Goal: Task Accomplishment & Management: Use online tool/utility

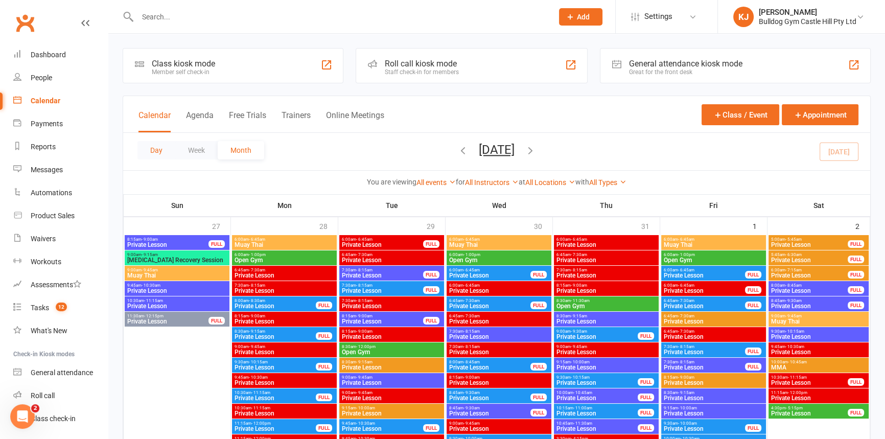
click at [152, 151] on button "Day" at bounding box center [156, 150] width 38 height 18
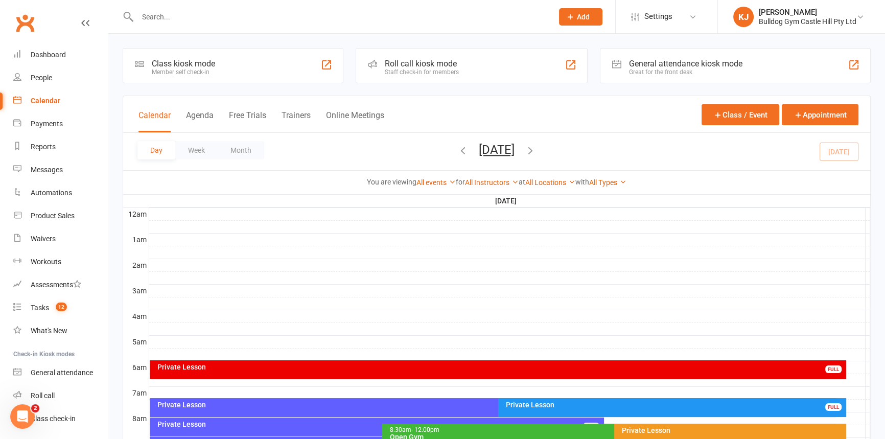
click at [193, 109] on div "Calendar Agenda Free Trials Trainers Online Meetings" at bounding box center [261, 120] width 246 height 23
click at [194, 123] on button "Agenda" at bounding box center [200, 121] width 28 height 22
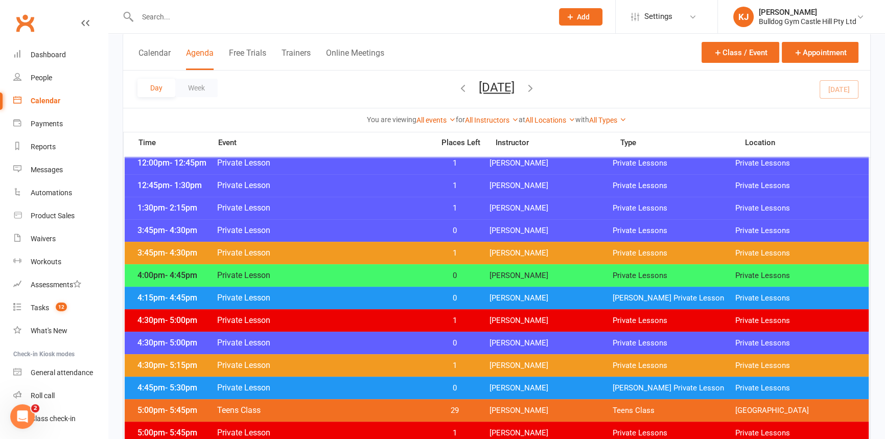
scroll to position [371, 0]
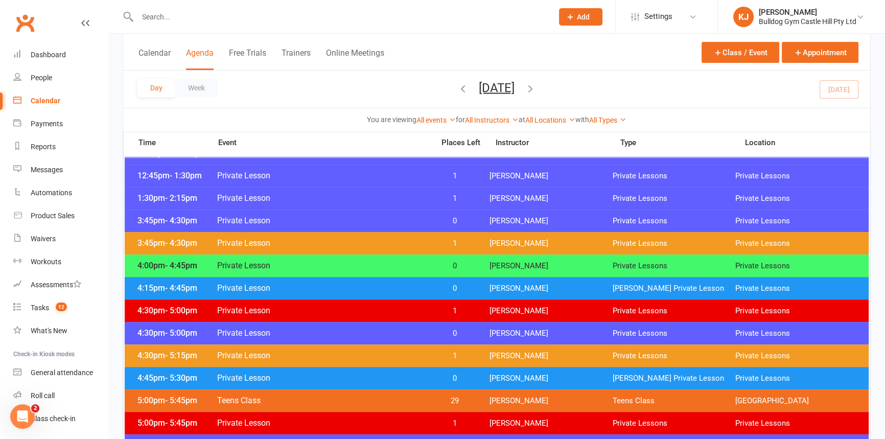
click at [445, 264] on span "0" at bounding box center [455, 266] width 54 height 10
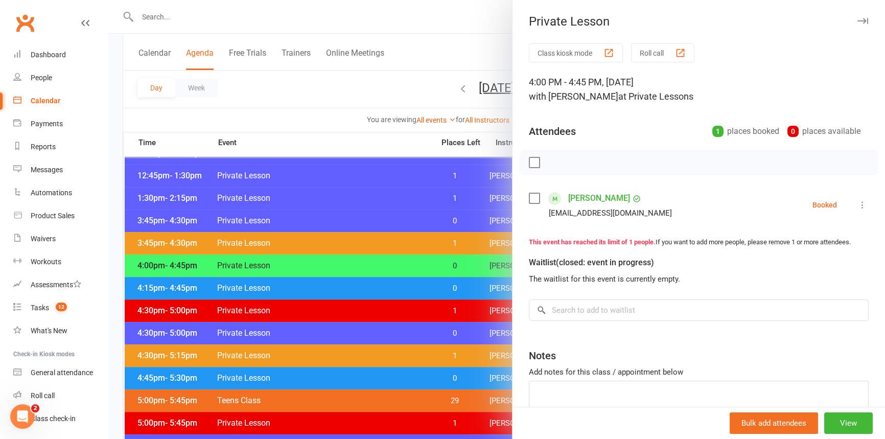
click at [857, 200] on icon at bounding box center [862, 205] width 10 height 10
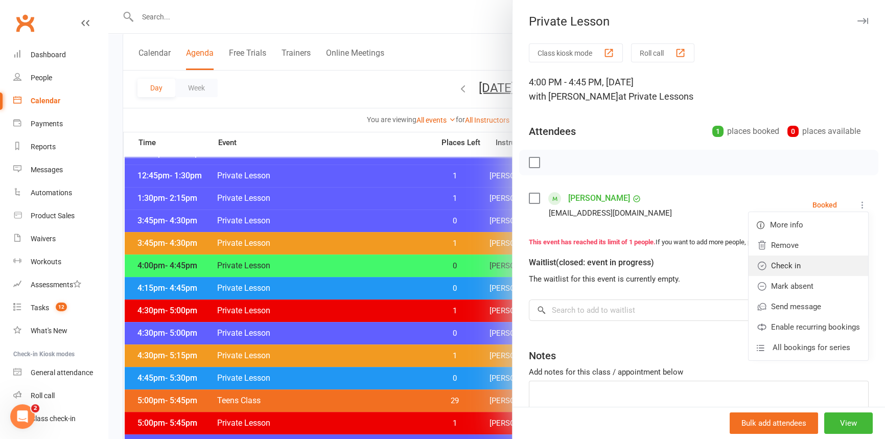
click at [794, 267] on link "Check in" at bounding box center [808, 265] width 120 height 20
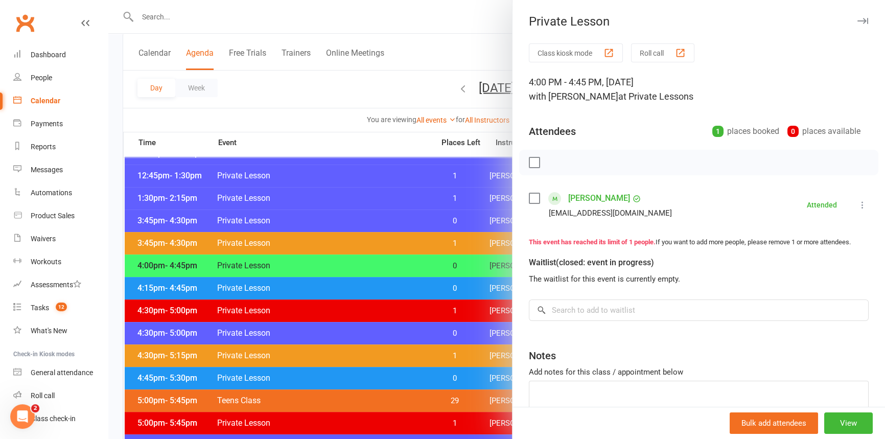
click at [398, 284] on div at bounding box center [496, 219] width 776 height 439
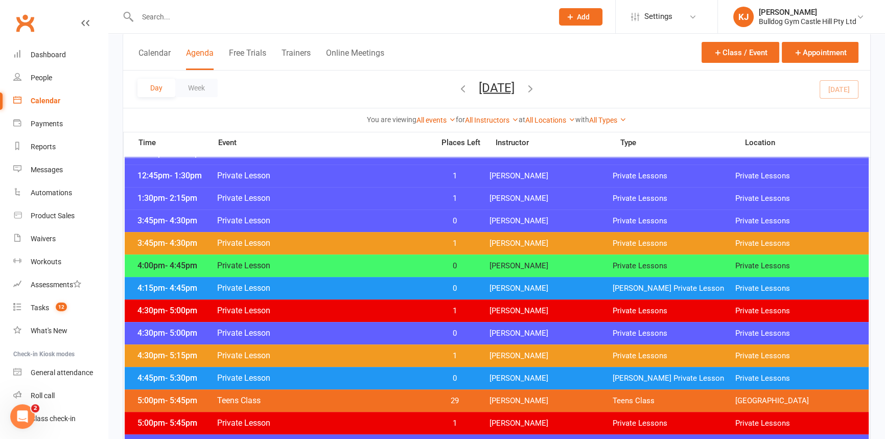
click at [338, 286] on span "Private Lesson" at bounding box center [322, 288] width 211 height 10
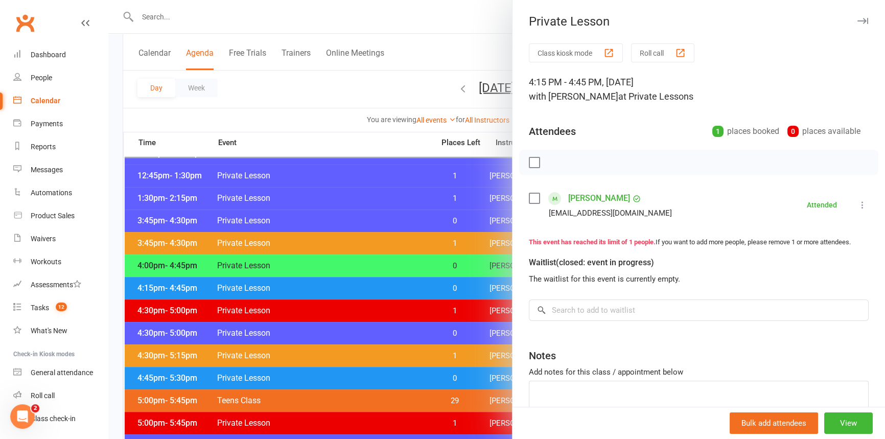
click at [347, 278] on div at bounding box center [496, 219] width 776 height 439
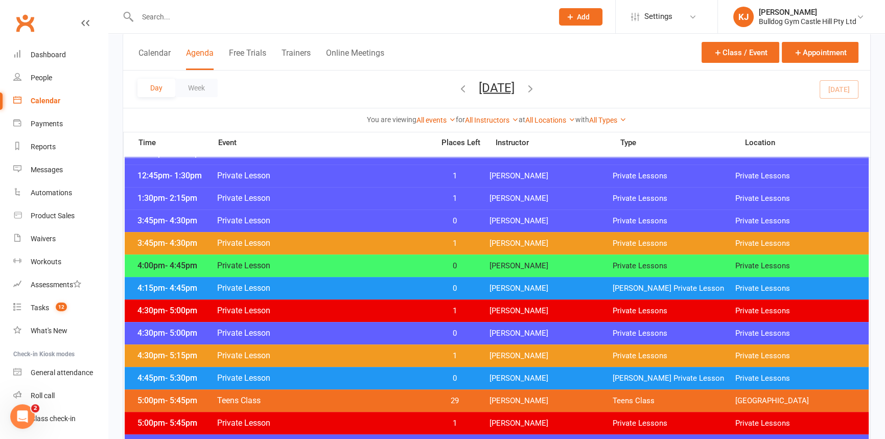
click at [365, 332] on span "Private Lesson" at bounding box center [322, 333] width 211 height 10
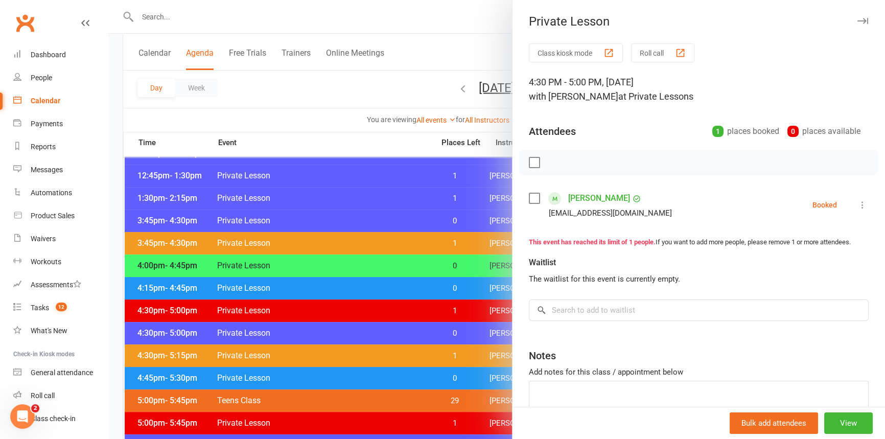
click at [376, 335] on div at bounding box center [496, 219] width 776 height 439
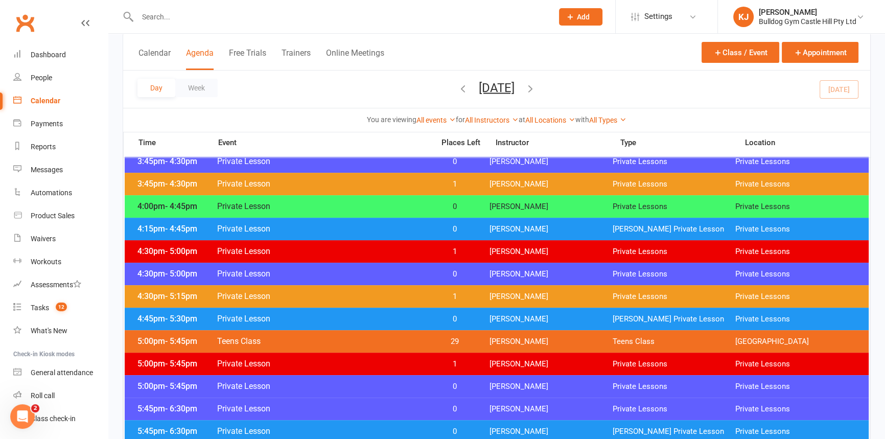
scroll to position [464, 0]
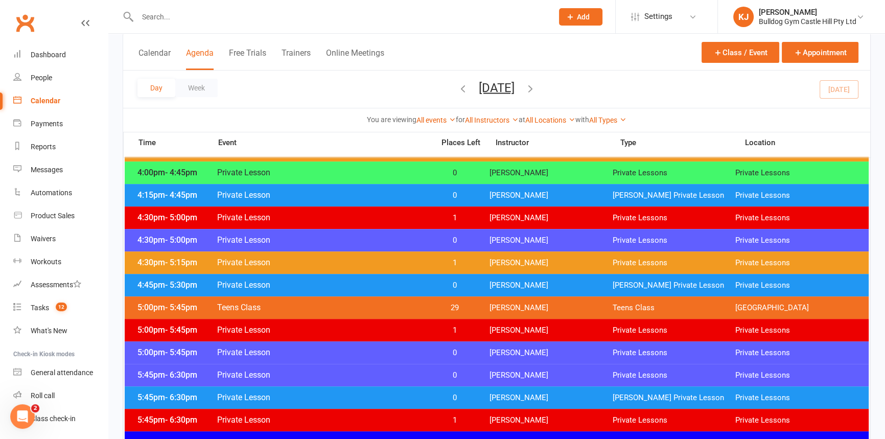
click at [450, 281] on span "0" at bounding box center [455, 285] width 54 height 10
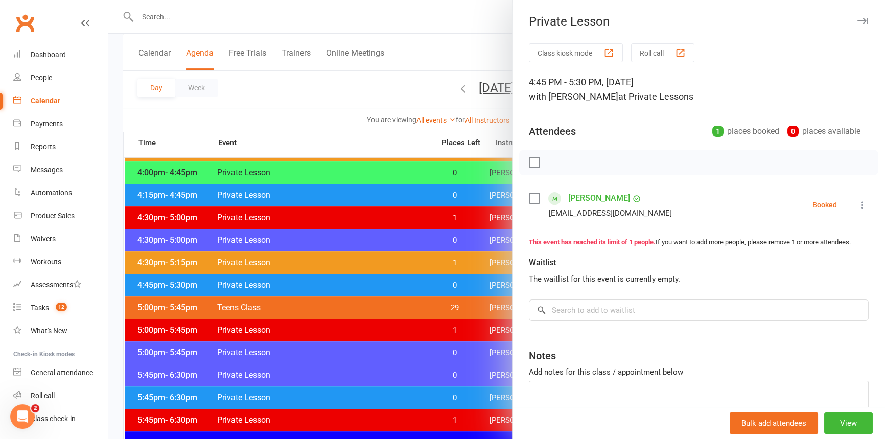
click at [857, 202] on icon at bounding box center [862, 205] width 10 height 10
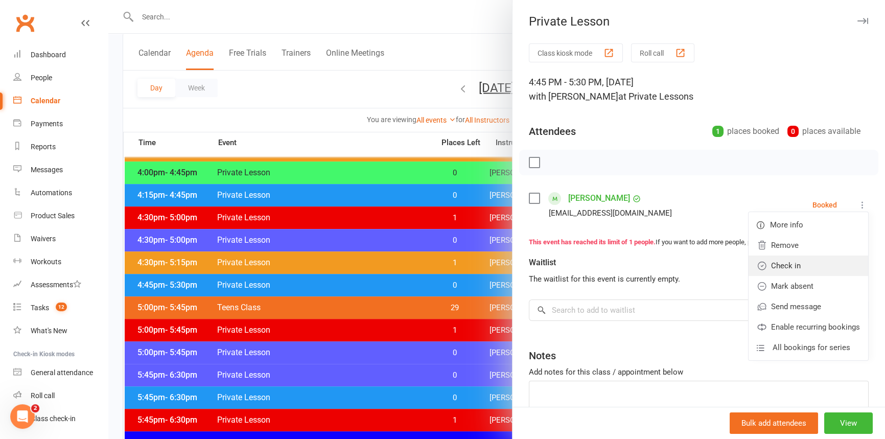
click at [776, 271] on link "Check in" at bounding box center [808, 265] width 120 height 20
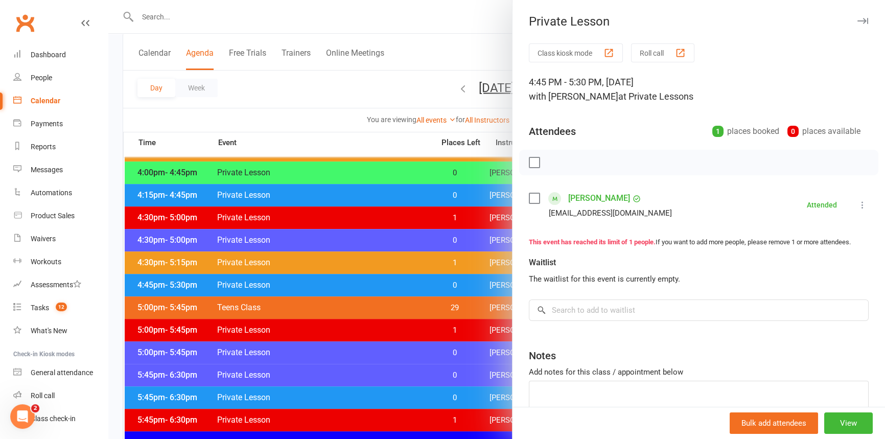
click at [211, 303] on div at bounding box center [496, 219] width 776 height 439
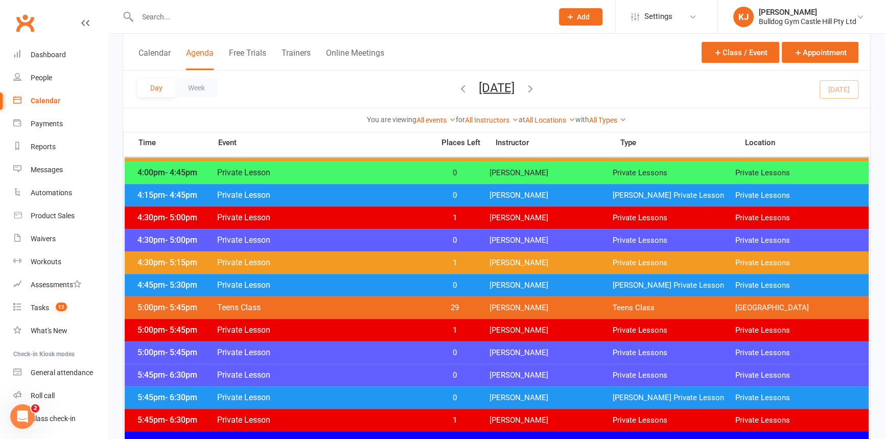
click at [314, 352] on span "Private Lesson" at bounding box center [322, 352] width 211 height 10
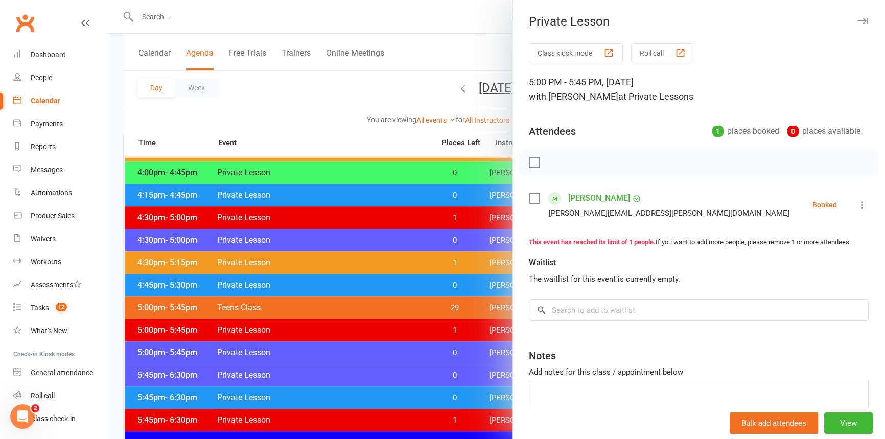
click at [381, 296] on div at bounding box center [496, 219] width 776 height 439
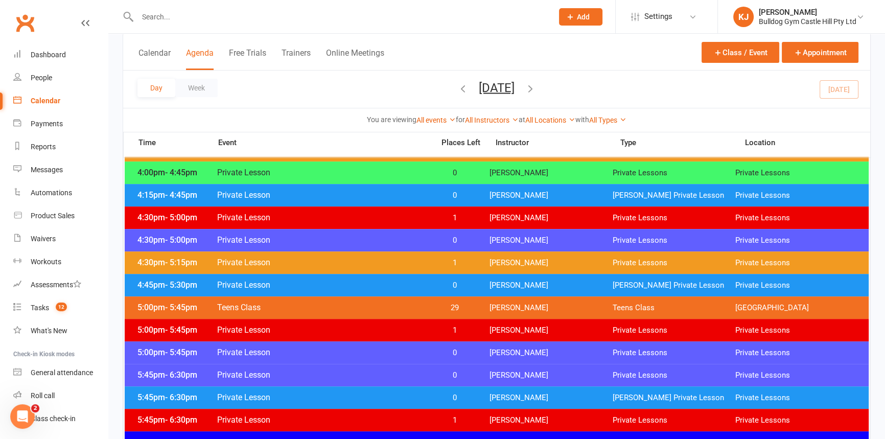
click at [346, 258] on span "Private Lesson" at bounding box center [322, 262] width 211 height 10
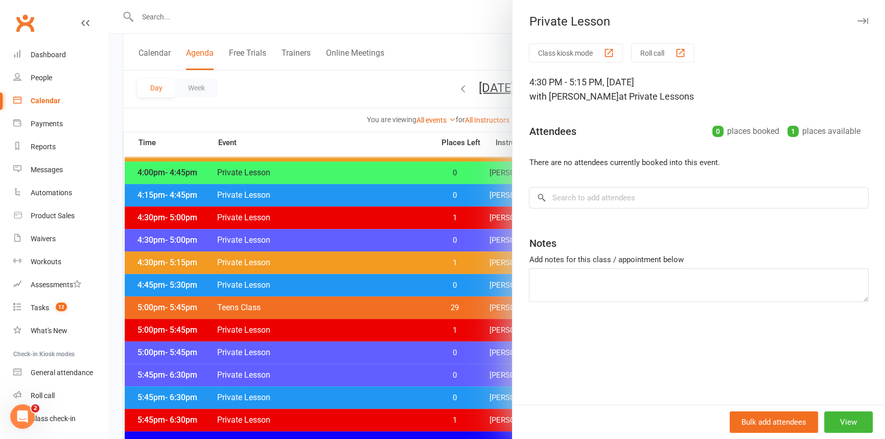
click at [420, 224] on div at bounding box center [496, 219] width 776 height 439
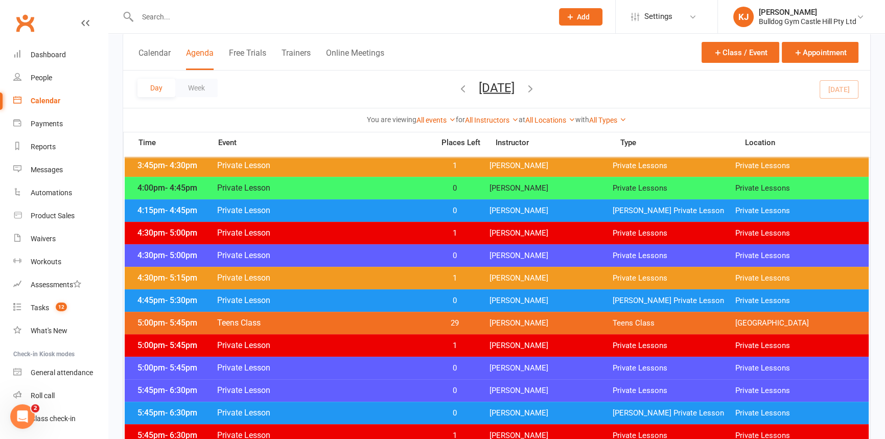
scroll to position [511, 0]
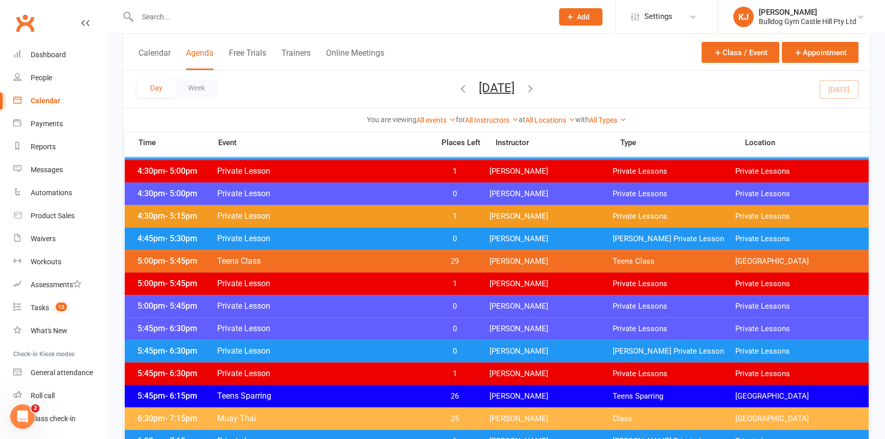
click at [329, 325] on span "Private Lesson" at bounding box center [322, 328] width 211 height 10
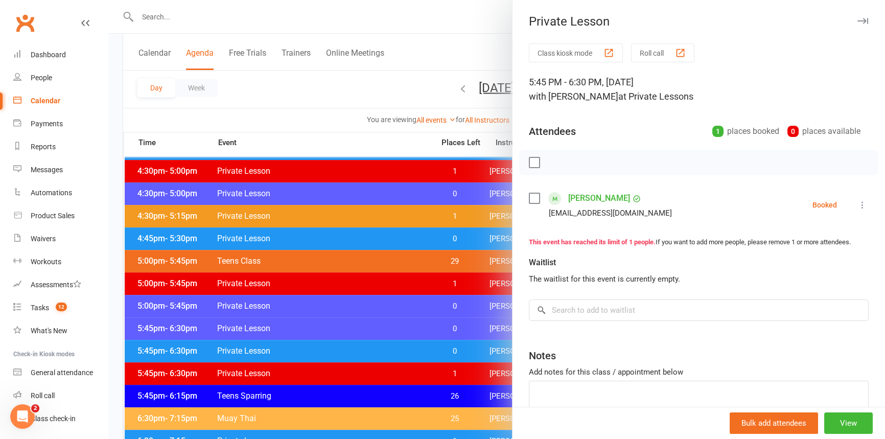
click at [235, 330] on div at bounding box center [496, 219] width 776 height 439
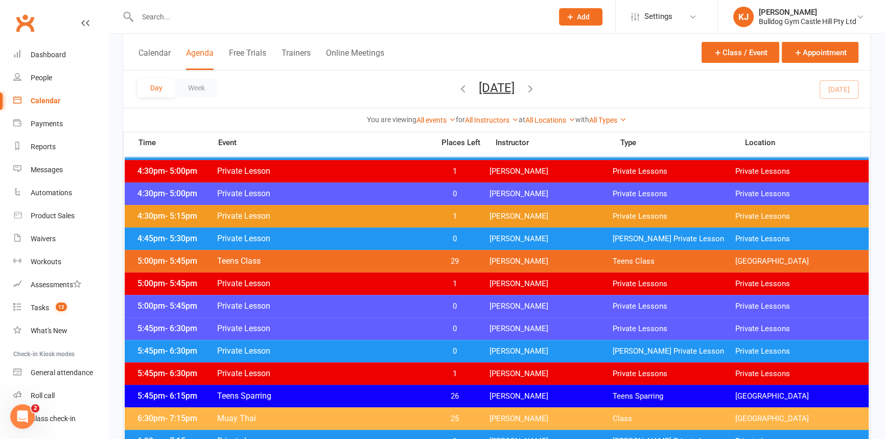
click at [338, 346] on span "Private Lesson" at bounding box center [322, 351] width 211 height 10
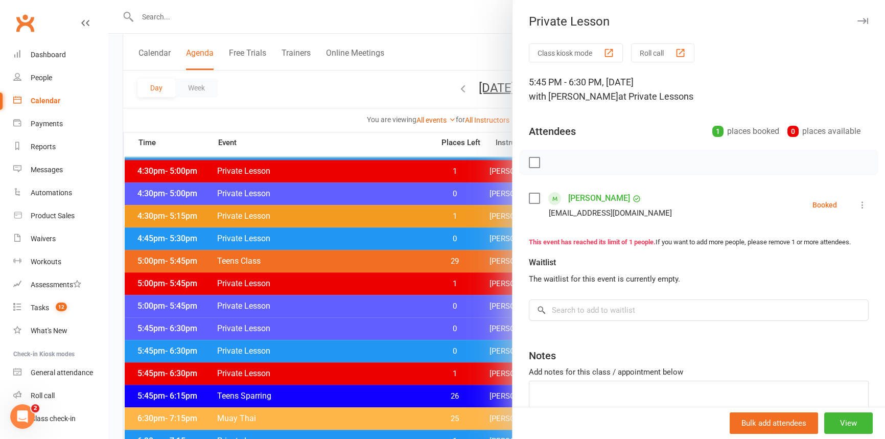
click at [340, 342] on div at bounding box center [496, 219] width 776 height 439
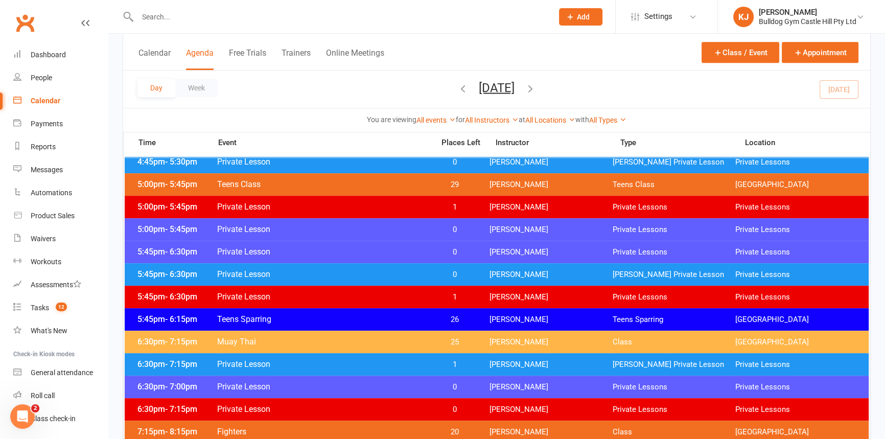
scroll to position [603, 0]
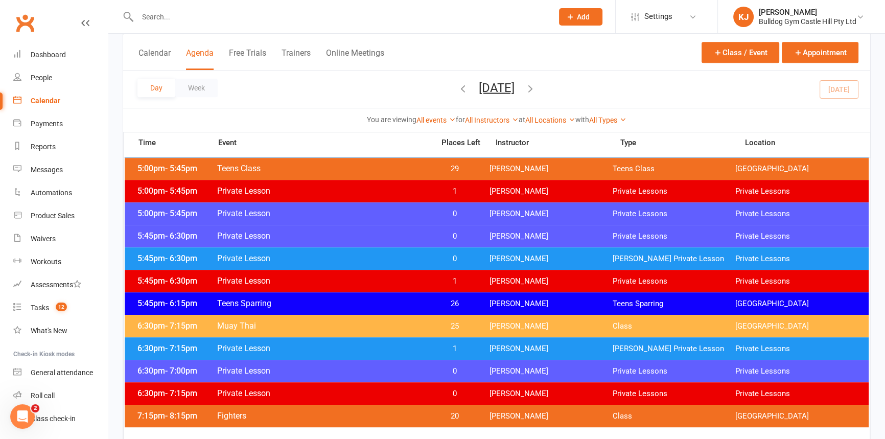
click at [330, 369] on span "Private Lesson" at bounding box center [322, 371] width 211 height 10
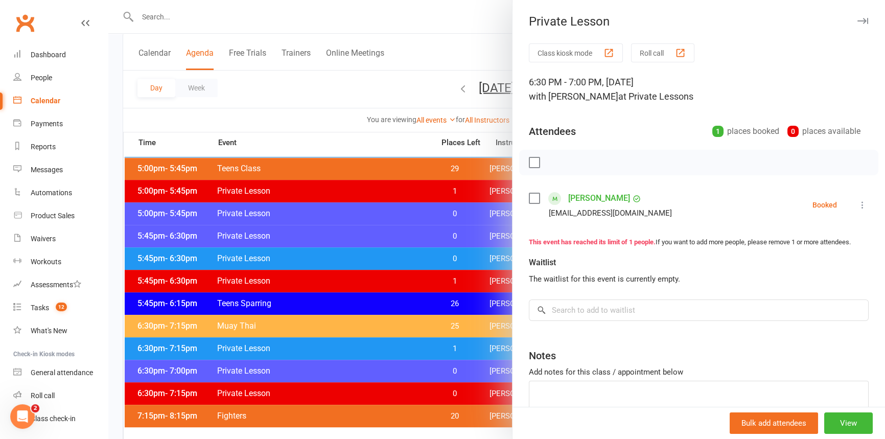
click at [328, 369] on div at bounding box center [496, 219] width 776 height 439
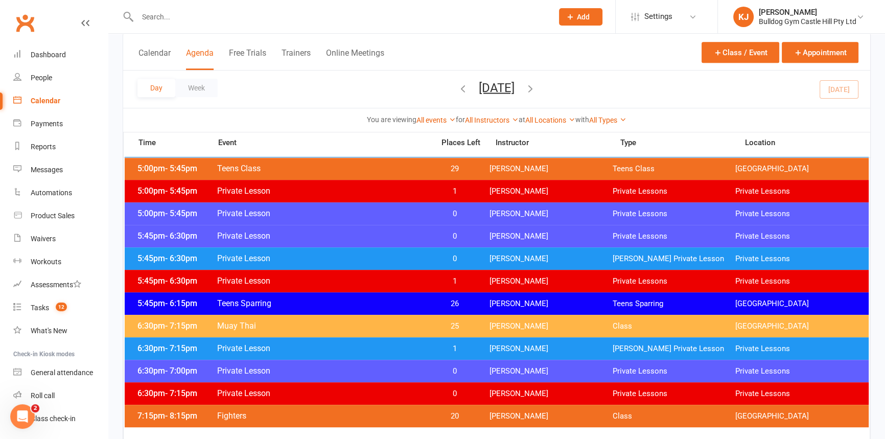
click at [303, 388] on span "Private Lesson" at bounding box center [322, 393] width 211 height 10
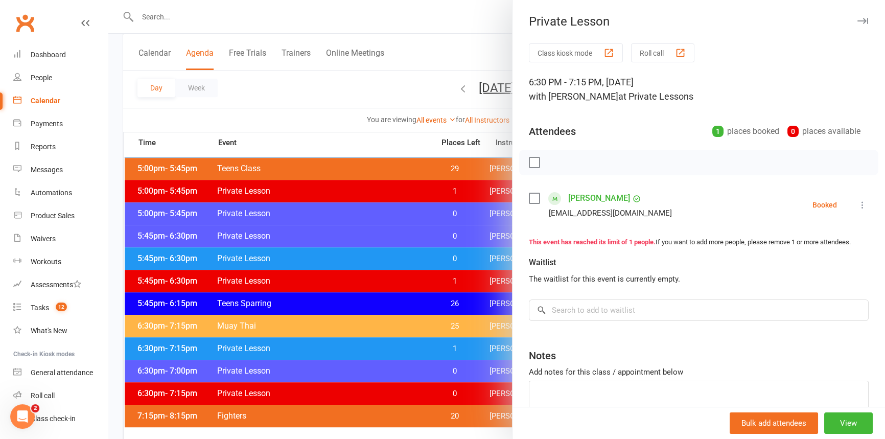
click at [299, 370] on div at bounding box center [496, 219] width 776 height 439
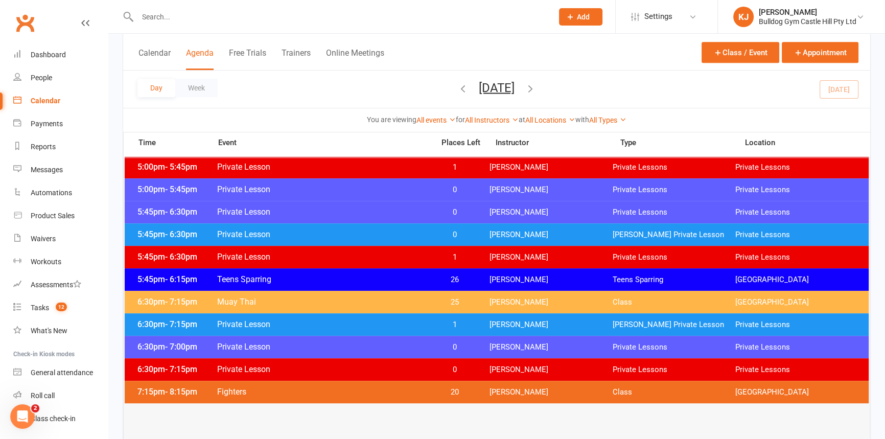
scroll to position [650, 0]
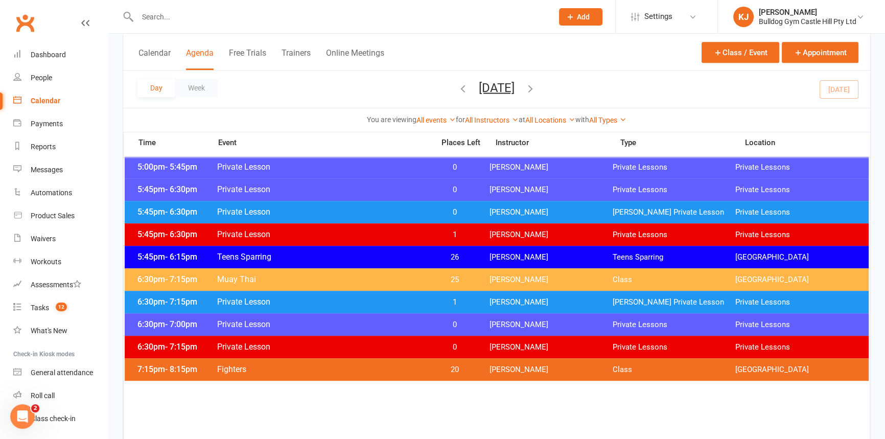
click at [318, 342] on span "Private Lesson" at bounding box center [322, 347] width 211 height 10
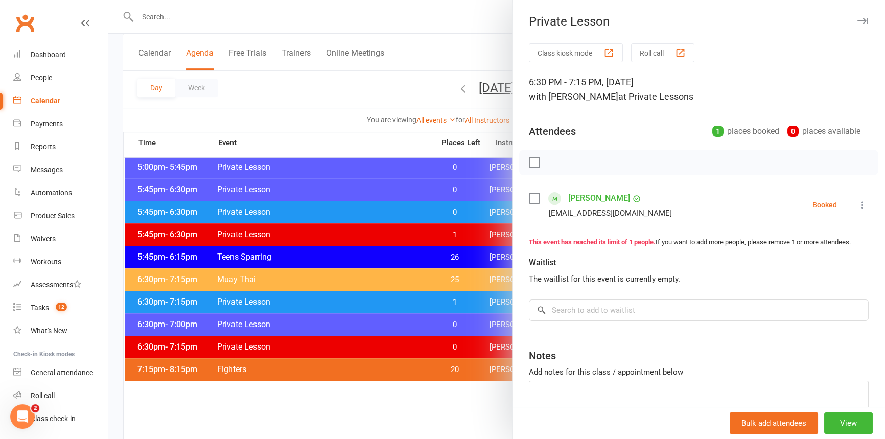
click at [318, 342] on div at bounding box center [496, 219] width 776 height 439
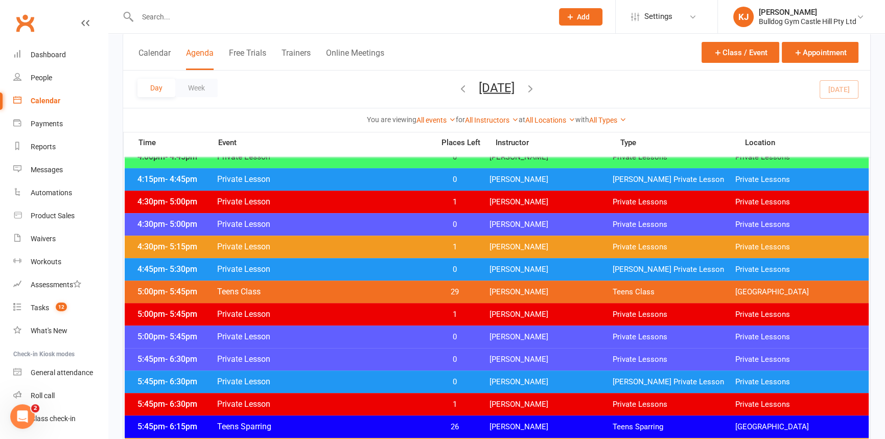
scroll to position [464, 0]
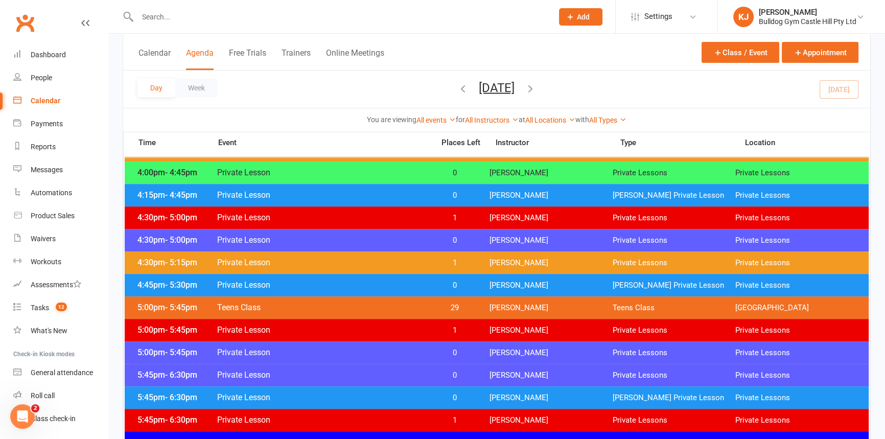
click at [322, 300] on div "5:00pm - 5:45pm Teens Class 29 Jordan McMillan Teens Class Bulldog Gym Castle H…" at bounding box center [497, 307] width 744 height 22
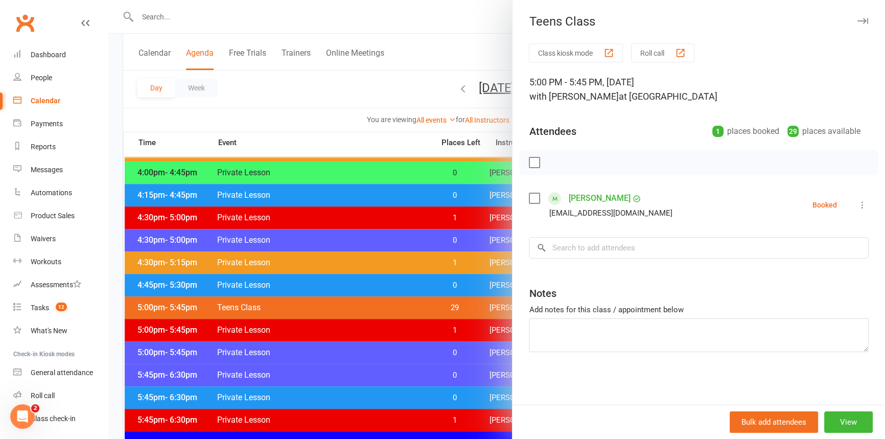
click at [320, 302] on div at bounding box center [496, 219] width 776 height 439
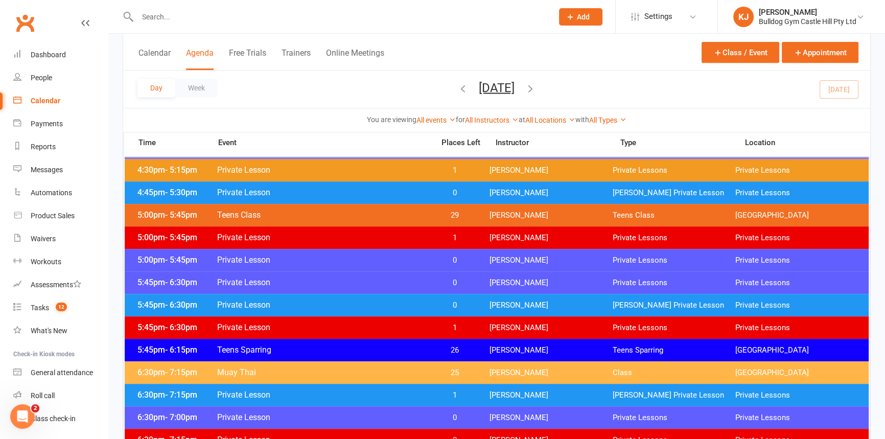
scroll to position [603, 0]
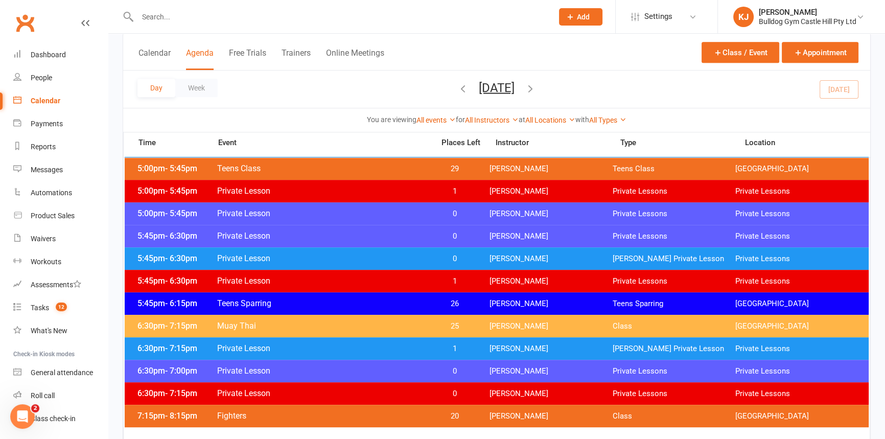
click at [323, 299] on span "Teens Sparring" at bounding box center [322, 303] width 211 height 10
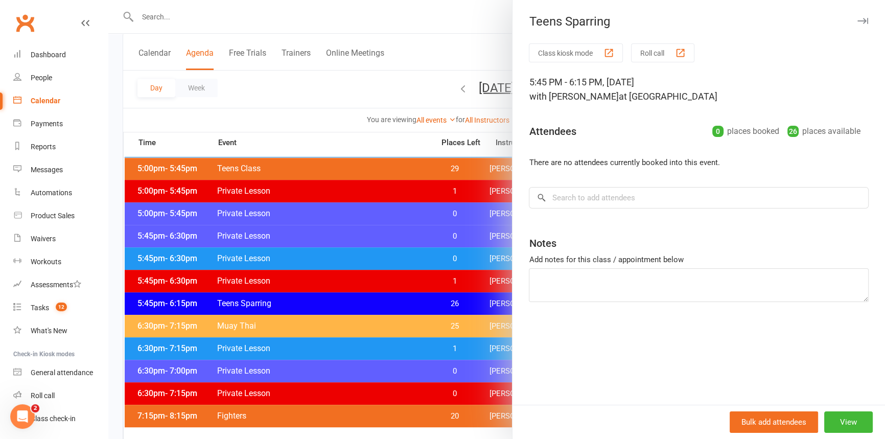
click at [317, 316] on div at bounding box center [496, 219] width 776 height 439
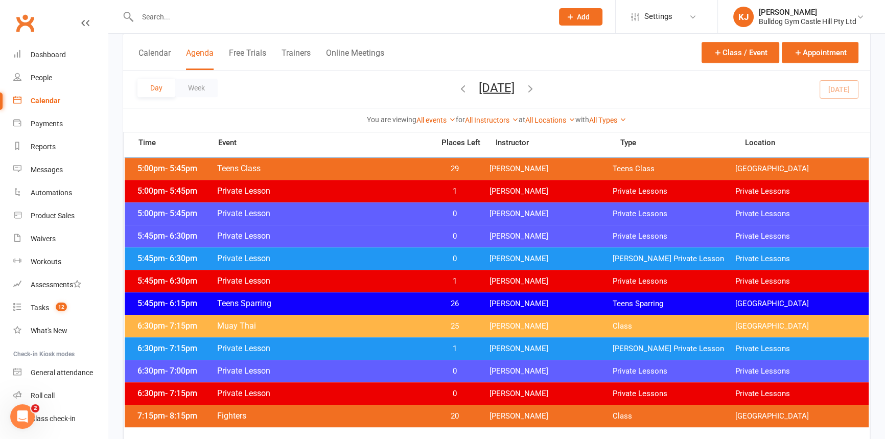
click at [306, 324] on span "Muay Thai" at bounding box center [322, 326] width 211 height 10
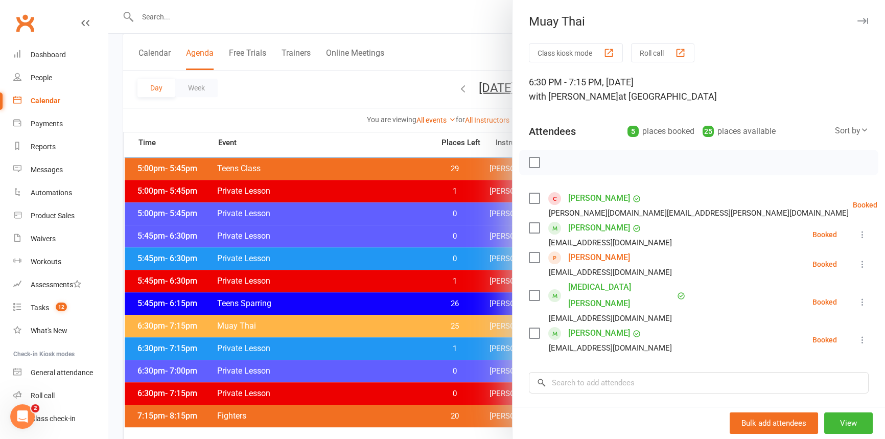
click at [399, 213] on div at bounding box center [496, 219] width 776 height 439
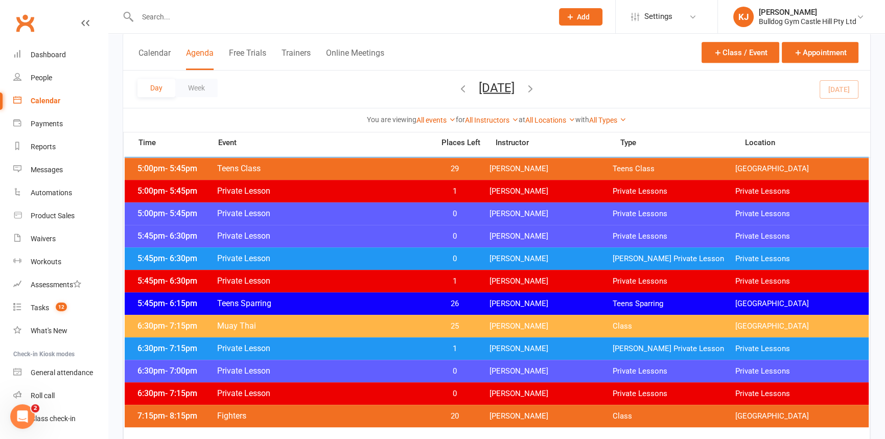
click at [336, 416] on span "Fighters" at bounding box center [322, 416] width 211 height 10
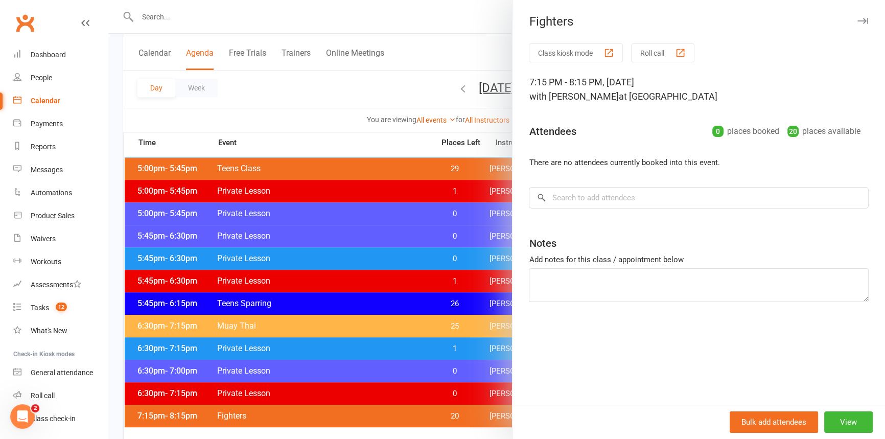
click at [336, 415] on div at bounding box center [496, 219] width 776 height 439
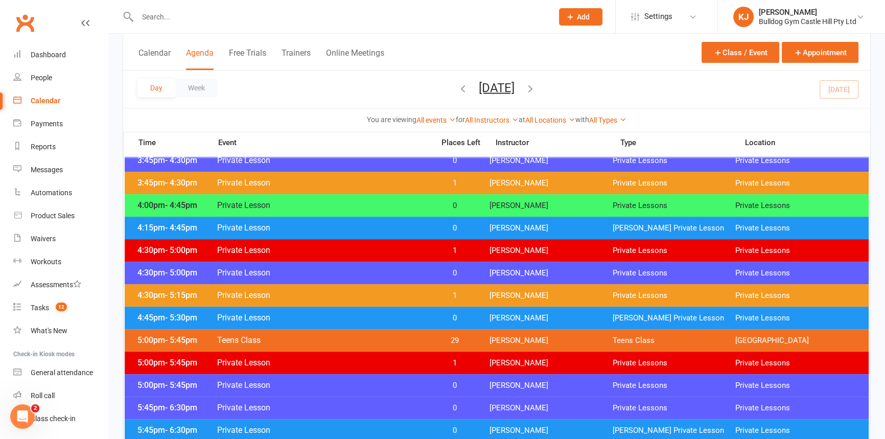
scroll to position [418, 0]
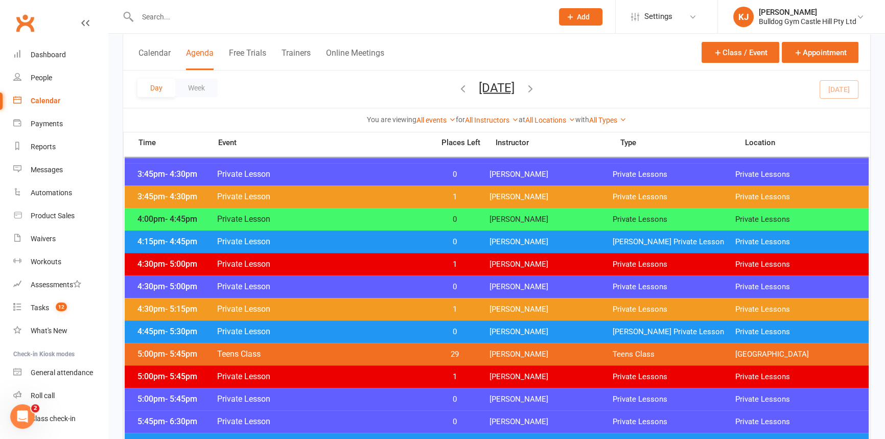
click at [295, 218] on span "Private Lesson" at bounding box center [322, 219] width 211 height 10
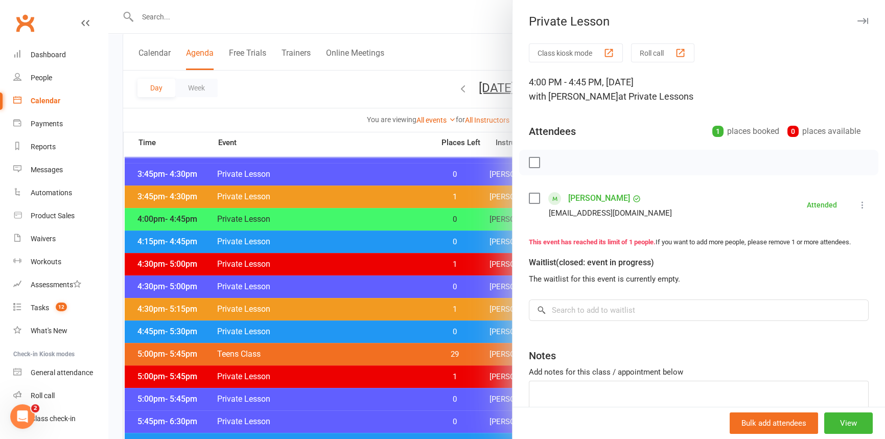
click at [295, 218] on div at bounding box center [496, 219] width 776 height 439
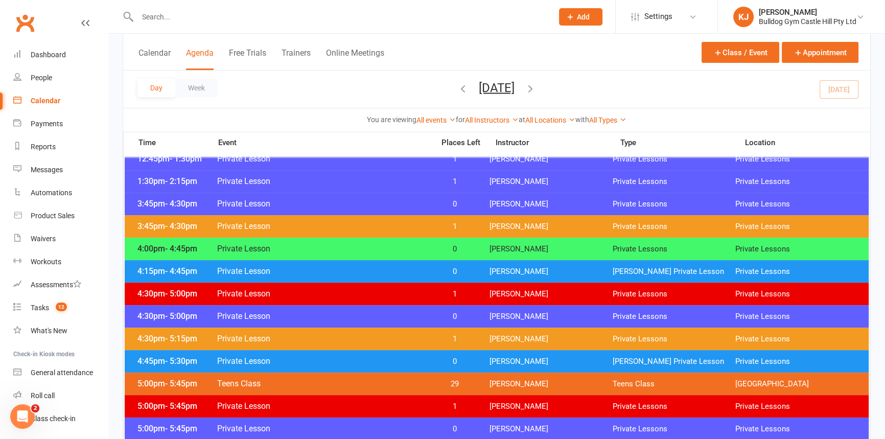
scroll to position [371, 0]
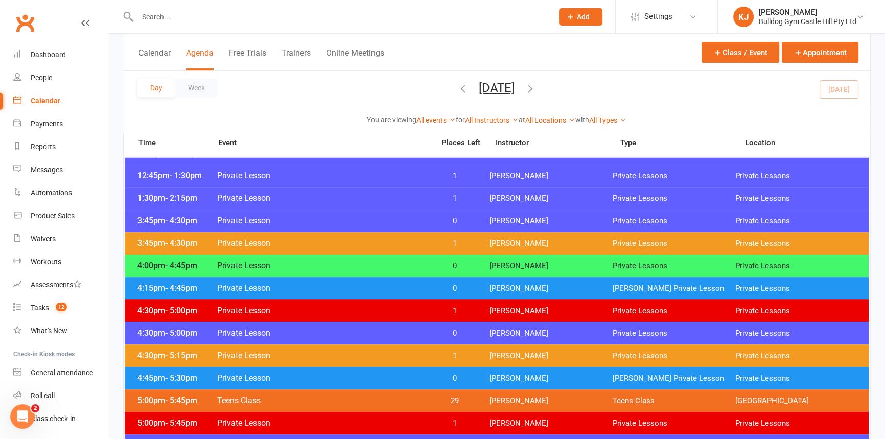
click at [307, 219] on span "Private Lesson" at bounding box center [322, 221] width 211 height 10
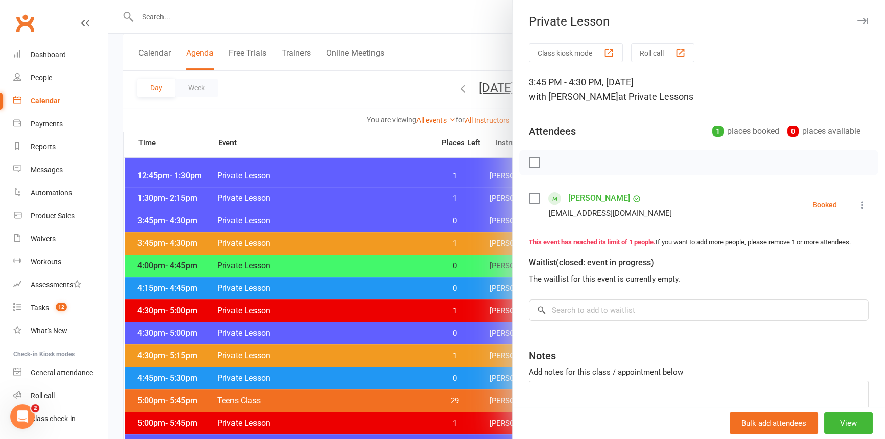
click at [307, 213] on div at bounding box center [496, 219] width 776 height 439
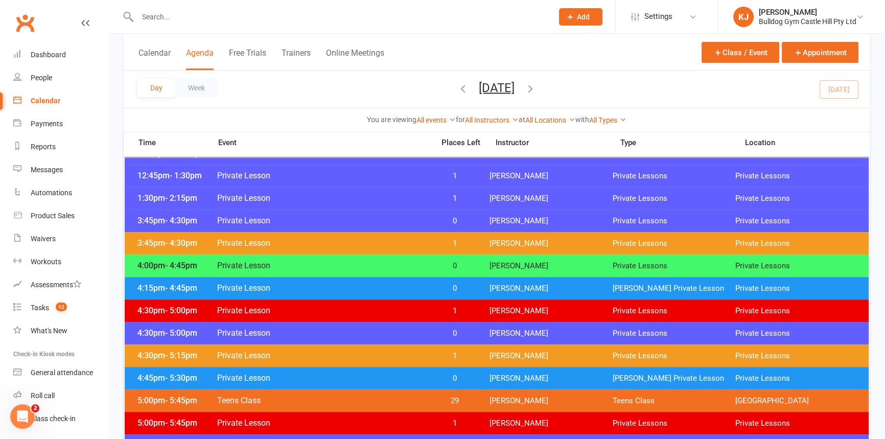
click at [276, 268] on span "Private Lesson" at bounding box center [322, 265] width 211 height 10
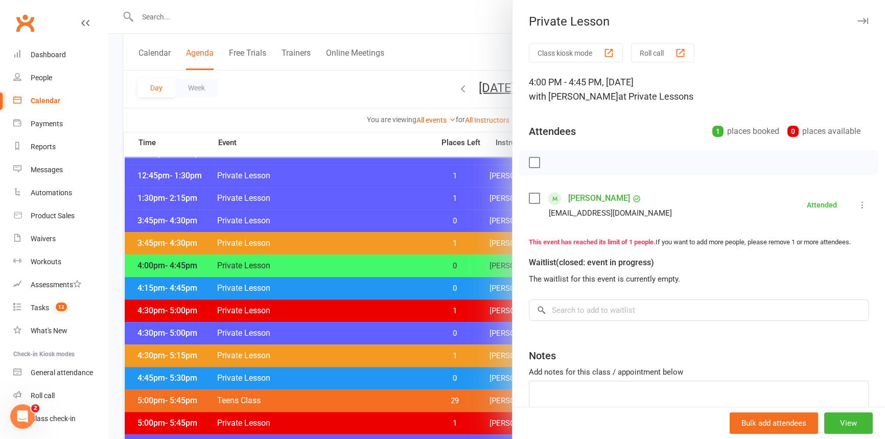
click at [276, 268] on div at bounding box center [496, 219] width 776 height 439
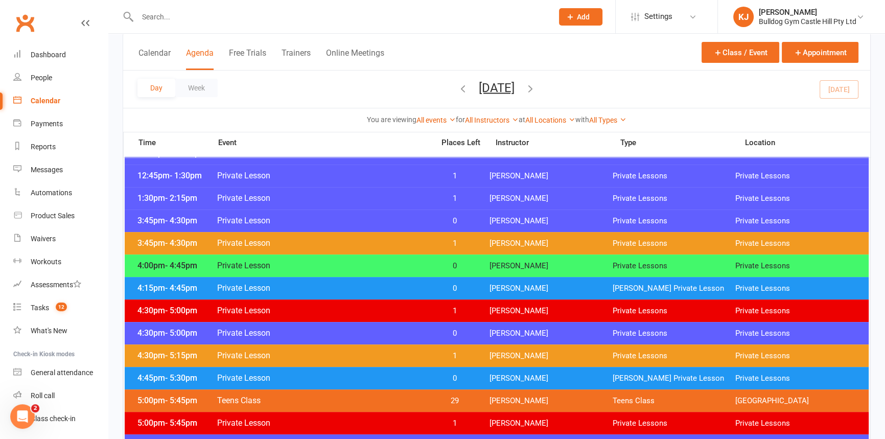
click at [276, 226] on div "3:45pm - 4:30pm Private Lesson 0 Daniel Fleischhans Private Lessons Private Les…" at bounding box center [497, 220] width 744 height 22
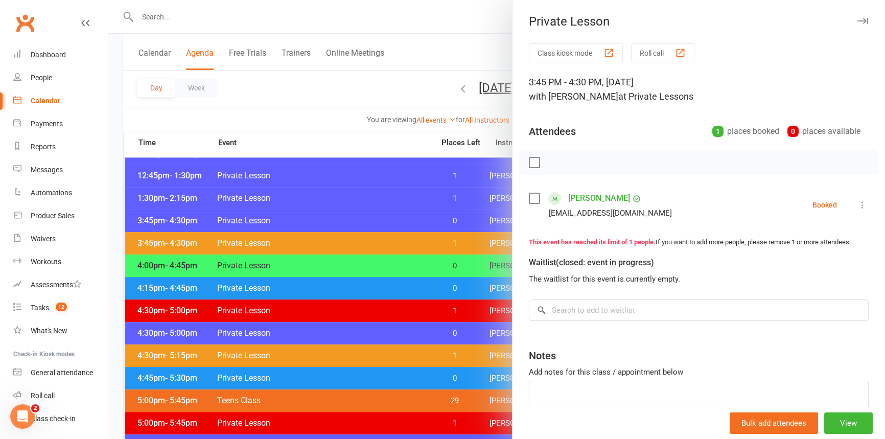
click at [857, 207] on icon at bounding box center [862, 205] width 10 height 10
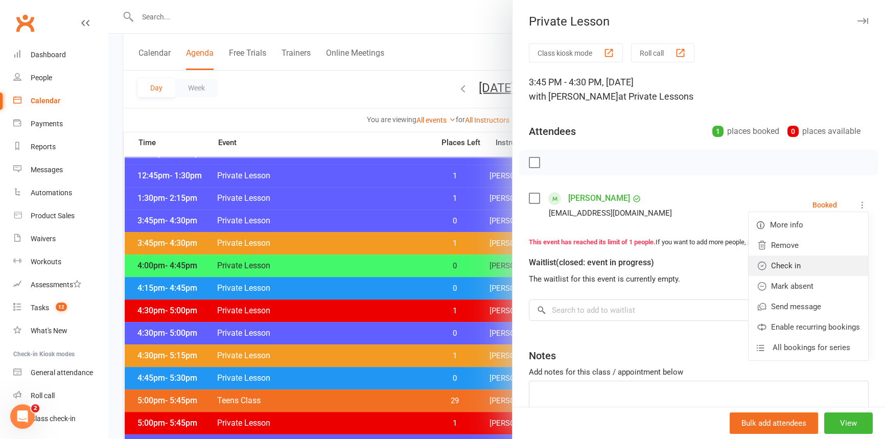
click at [791, 270] on link "Check in" at bounding box center [808, 265] width 120 height 20
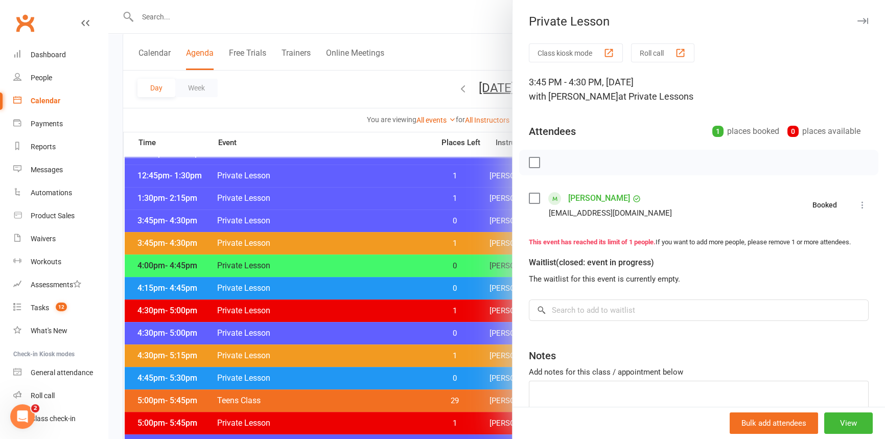
click at [348, 243] on div at bounding box center [496, 219] width 776 height 439
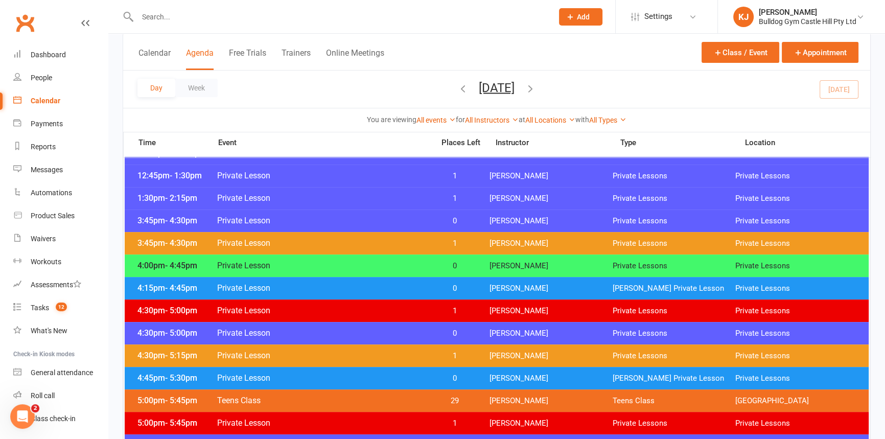
click at [347, 267] on span "Private Lesson" at bounding box center [322, 265] width 211 height 10
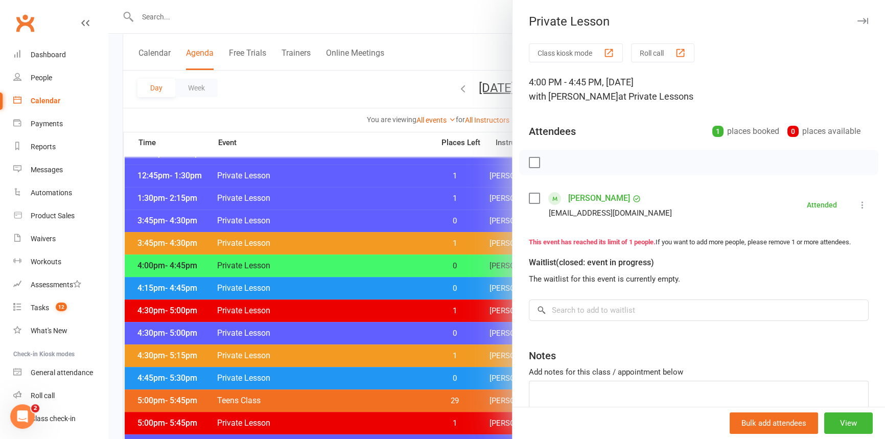
click at [347, 267] on div at bounding box center [496, 219] width 776 height 439
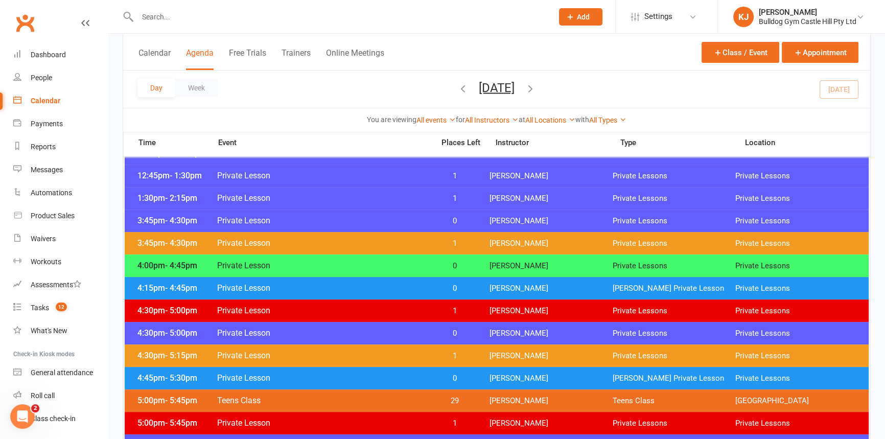
click at [458, 265] on span "0" at bounding box center [455, 266] width 54 height 10
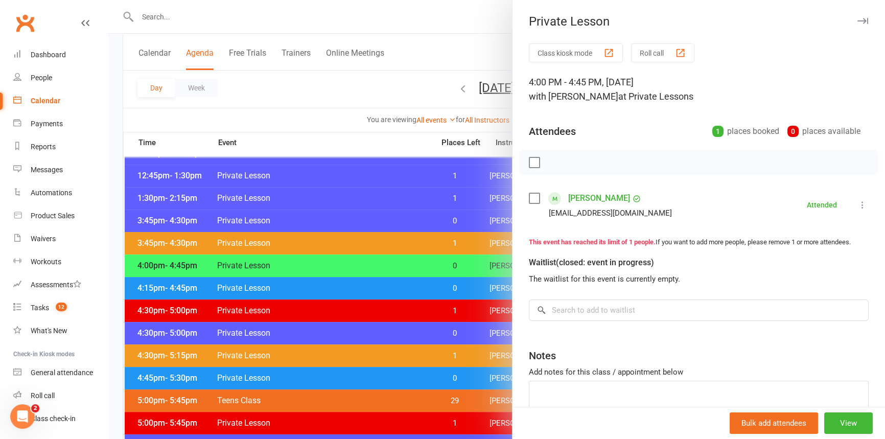
click at [412, 263] on div at bounding box center [496, 219] width 776 height 439
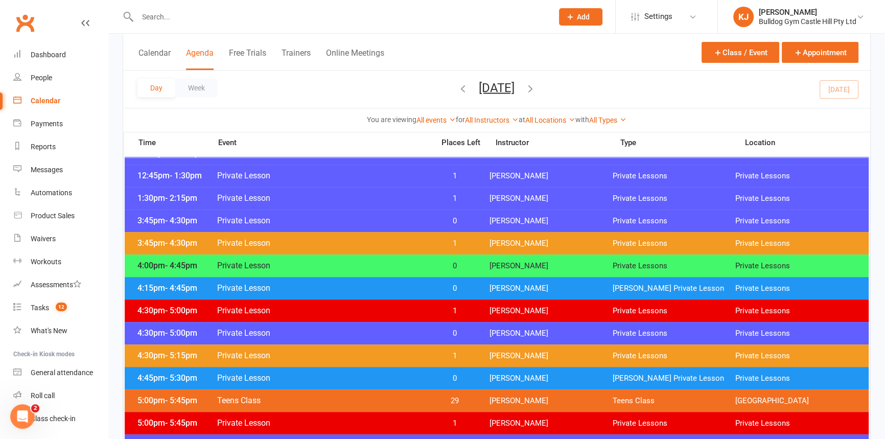
click at [395, 289] on span "Private Lesson" at bounding box center [322, 288] width 211 height 10
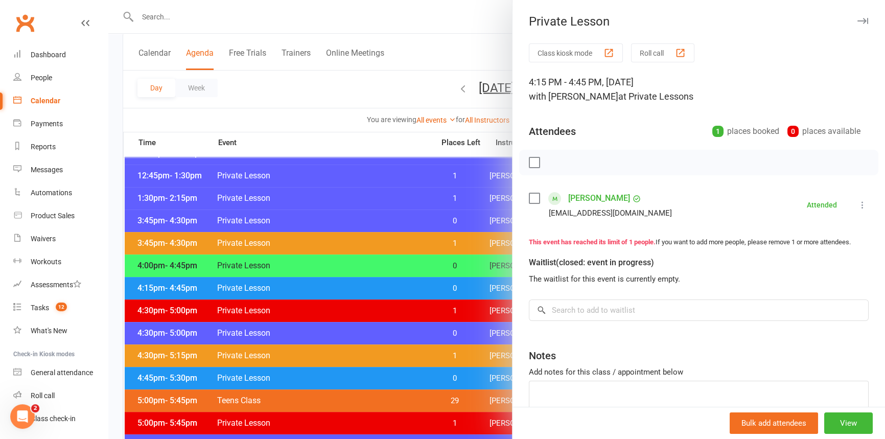
click at [351, 171] on div at bounding box center [496, 219] width 776 height 439
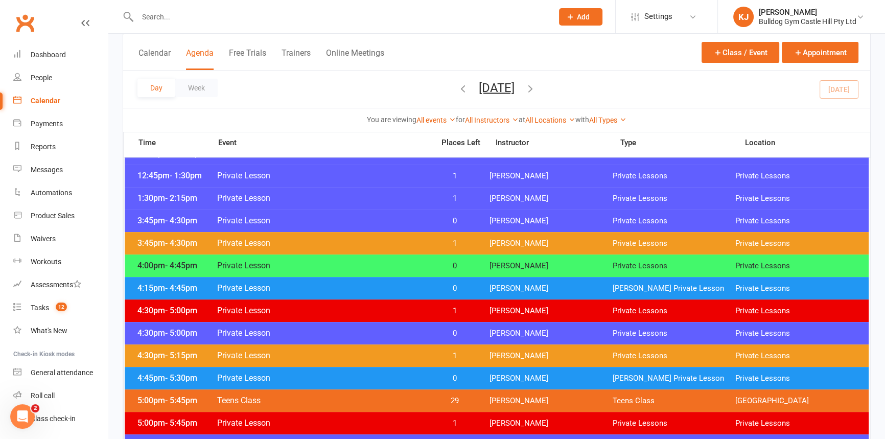
click at [346, 283] on span "Private Lesson" at bounding box center [322, 288] width 211 height 10
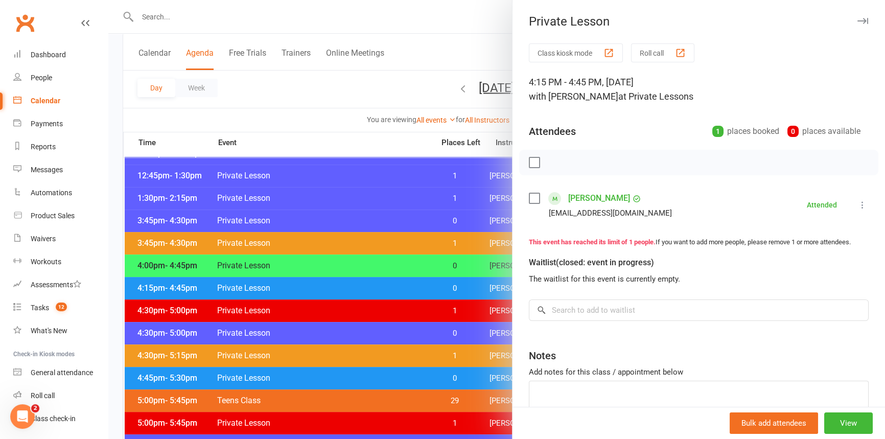
click at [346, 283] on div at bounding box center [496, 219] width 776 height 439
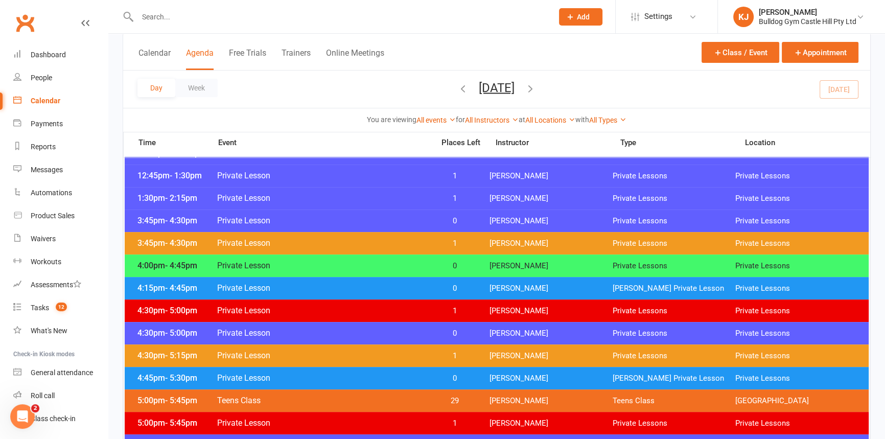
click at [353, 267] on span "Private Lesson" at bounding box center [322, 265] width 211 height 10
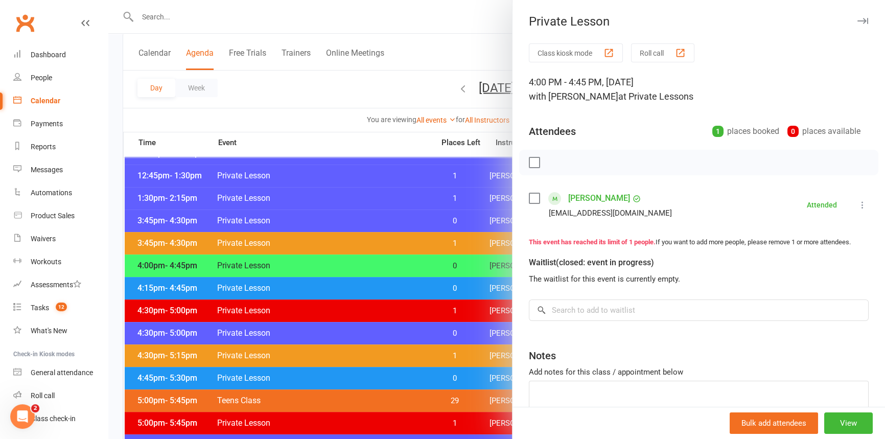
click at [363, 267] on div at bounding box center [496, 219] width 776 height 439
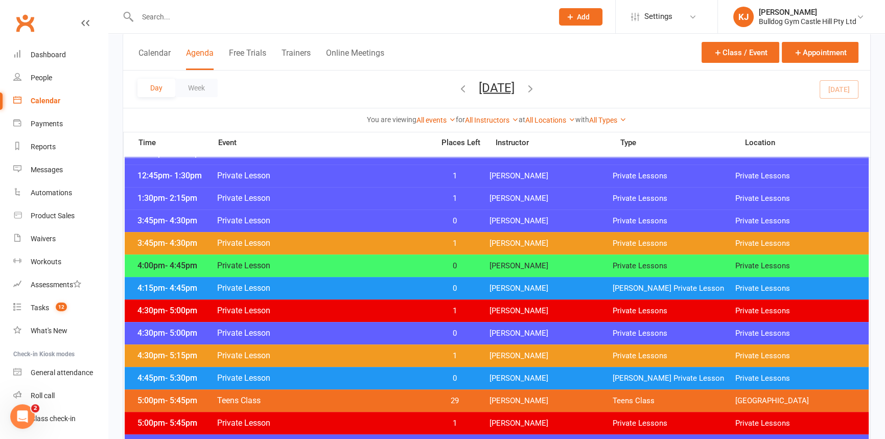
click at [342, 291] on span "Private Lesson" at bounding box center [322, 288] width 211 height 10
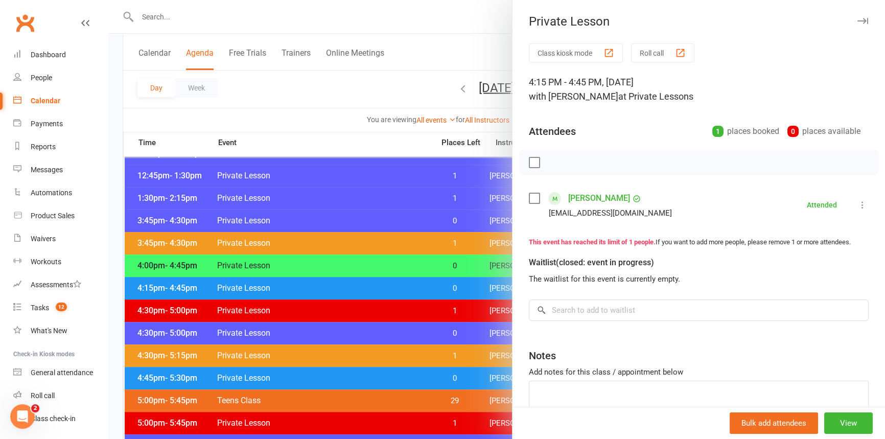
click at [369, 237] on div at bounding box center [496, 219] width 776 height 439
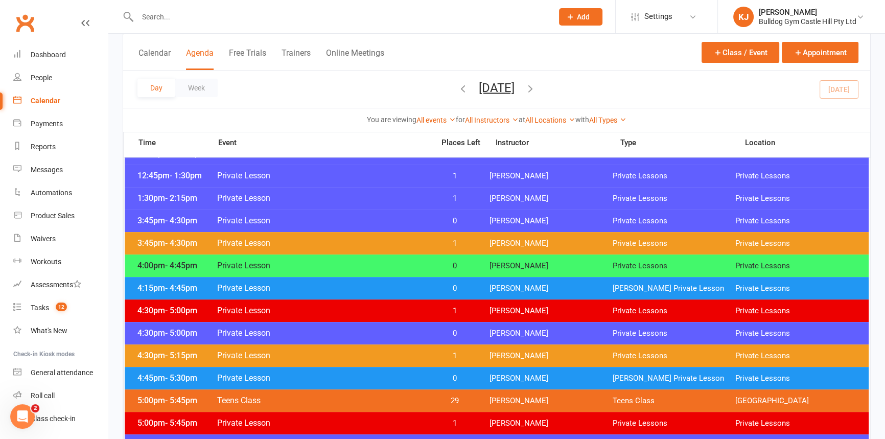
click at [355, 266] on span "Private Lesson" at bounding box center [322, 265] width 211 height 10
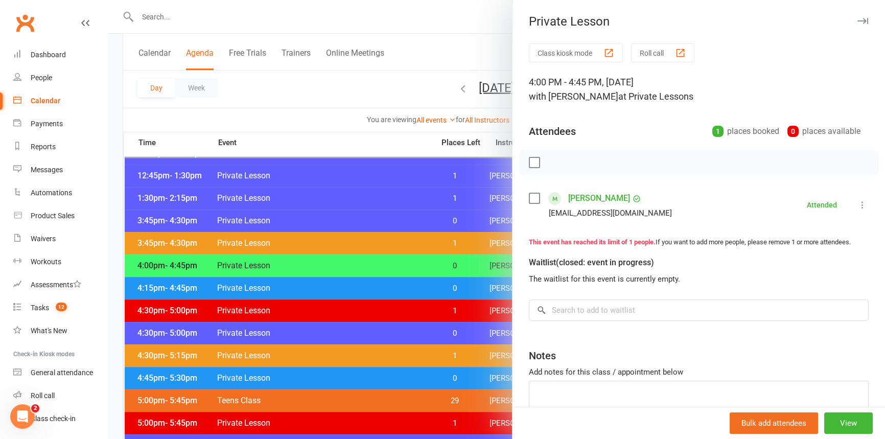
click at [355, 266] on div at bounding box center [496, 219] width 776 height 439
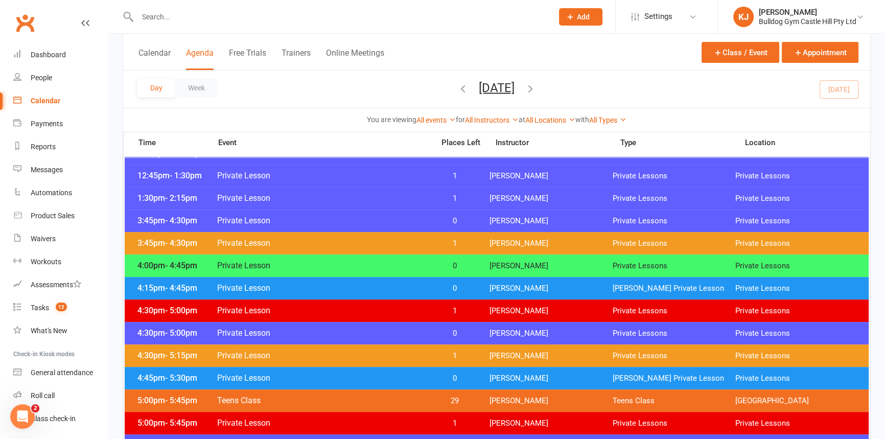
click at [376, 335] on span "Private Lesson" at bounding box center [322, 333] width 211 height 10
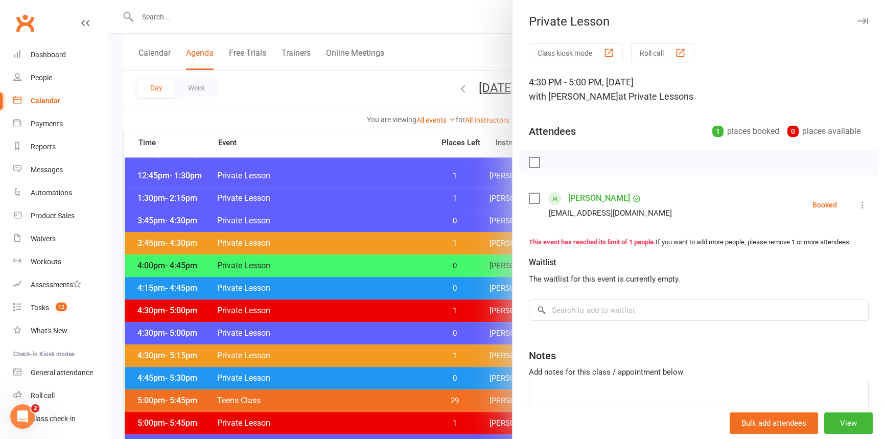
click at [294, 329] on div at bounding box center [496, 219] width 776 height 439
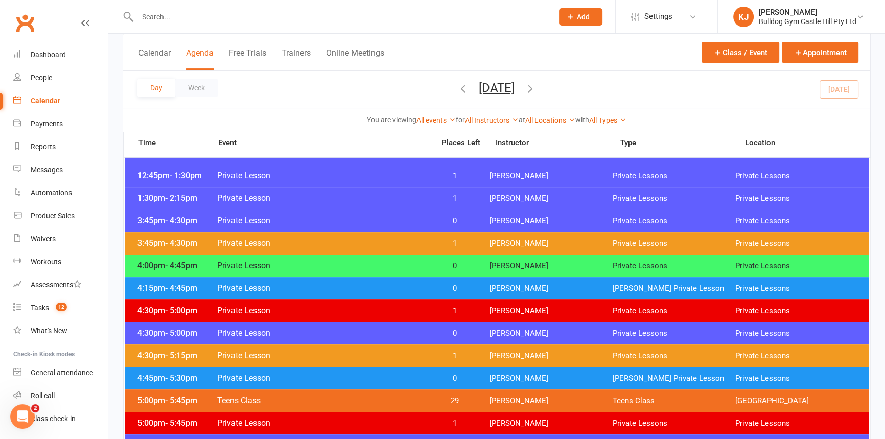
click at [276, 328] on span "Private Lesson" at bounding box center [322, 333] width 211 height 10
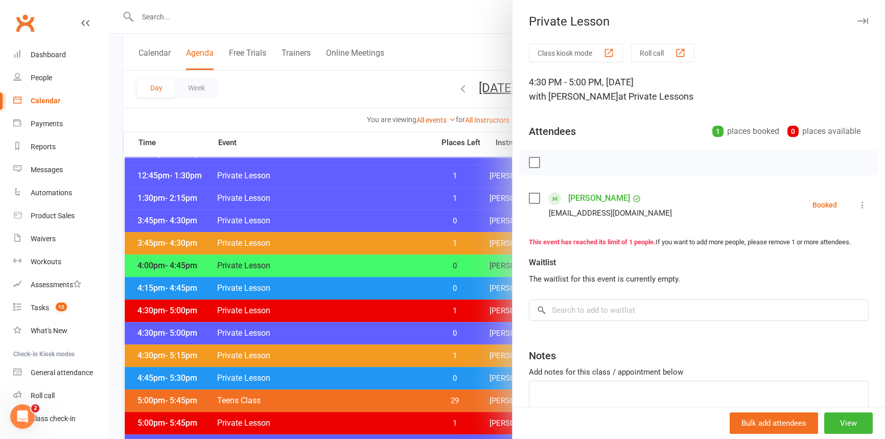
click at [414, 318] on div at bounding box center [496, 219] width 776 height 439
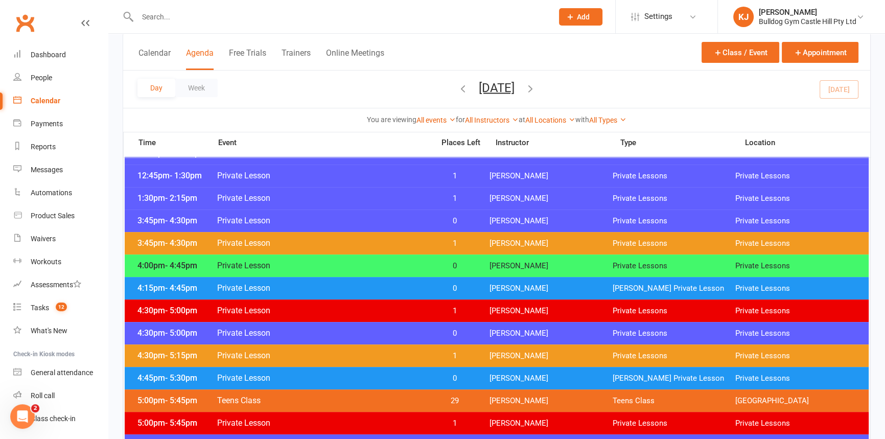
click at [400, 328] on span "Private Lesson" at bounding box center [322, 333] width 211 height 10
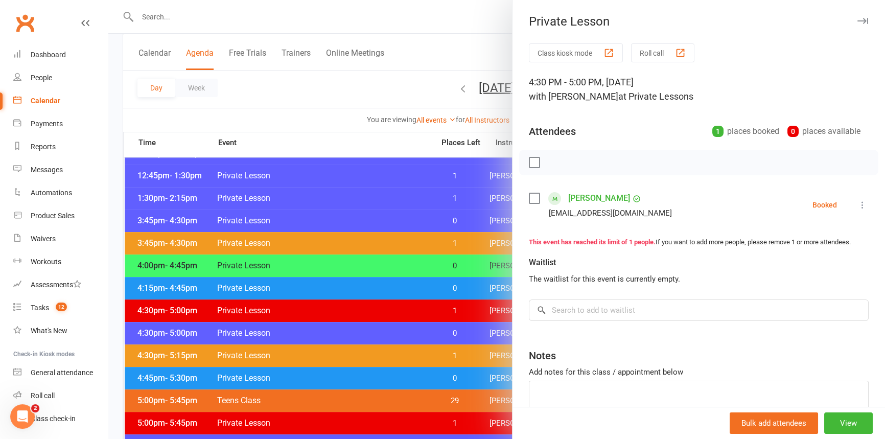
click at [398, 328] on div at bounding box center [496, 219] width 776 height 439
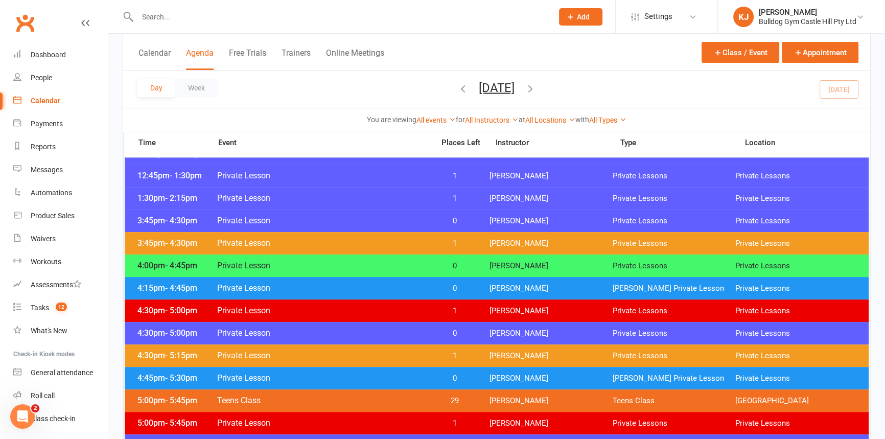
click at [375, 383] on div "4:45pm - 5:30pm Private Lesson 0 Stuart McKinnon McKinnon Private Lesson Privat…" at bounding box center [497, 378] width 744 height 22
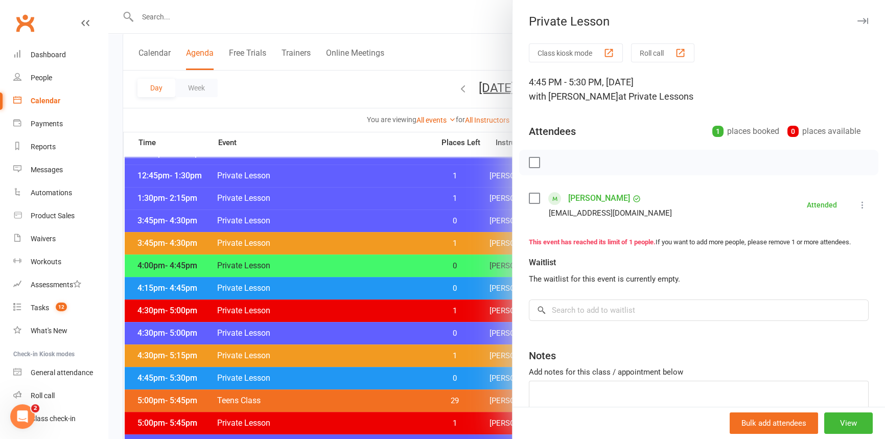
click at [375, 382] on div at bounding box center [496, 219] width 776 height 439
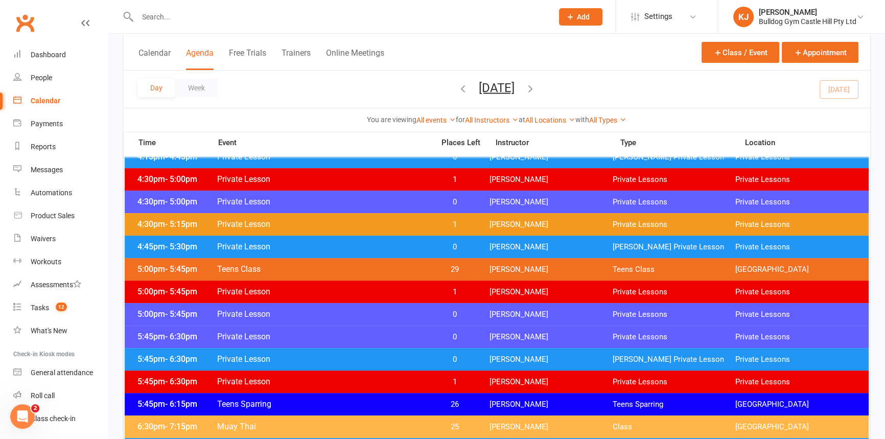
scroll to position [511, 0]
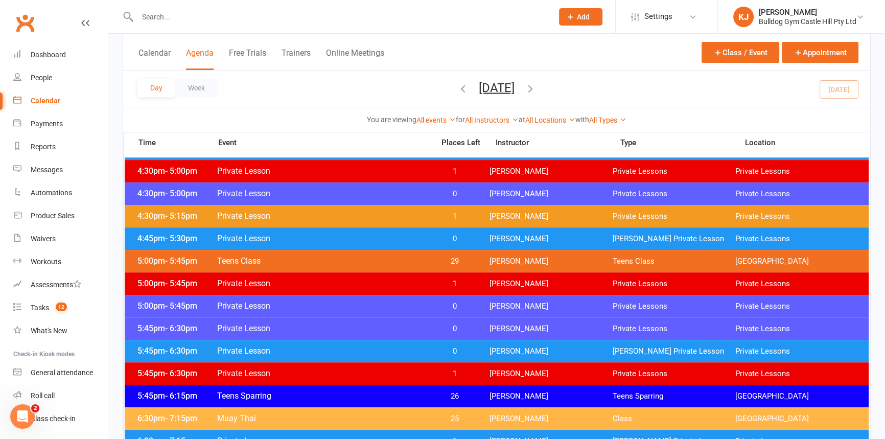
click at [392, 301] on span "Private Lesson" at bounding box center [322, 306] width 211 height 10
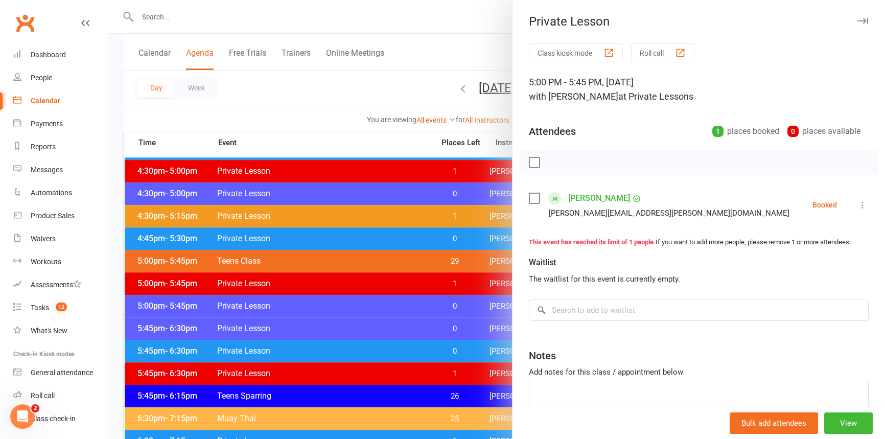
click at [392, 301] on div at bounding box center [496, 219] width 776 height 439
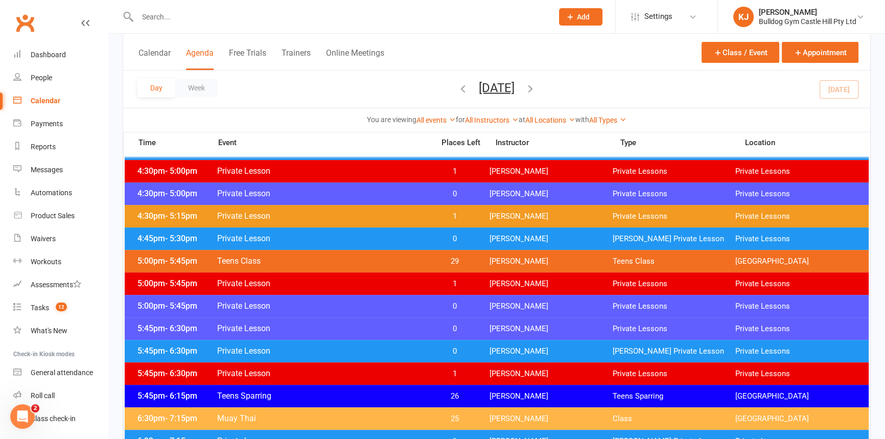
click at [379, 328] on span "Private Lesson" at bounding box center [322, 328] width 211 height 10
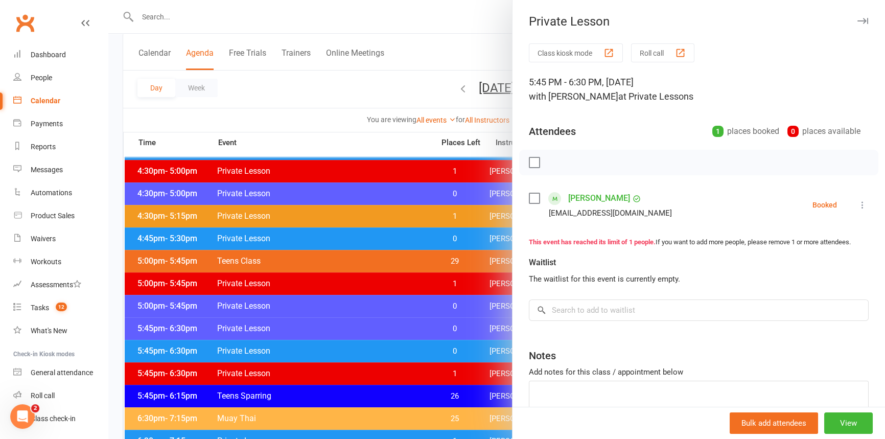
click at [378, 346] on div at bounding box center [496, 219] width 776 height 439
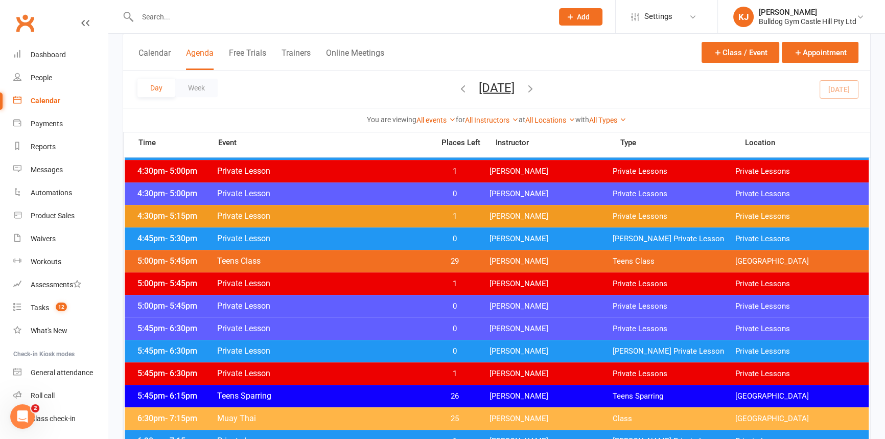
click at [403, 327] on span "Private Lesson" at bounding box center [322, 328] width 211 height 10
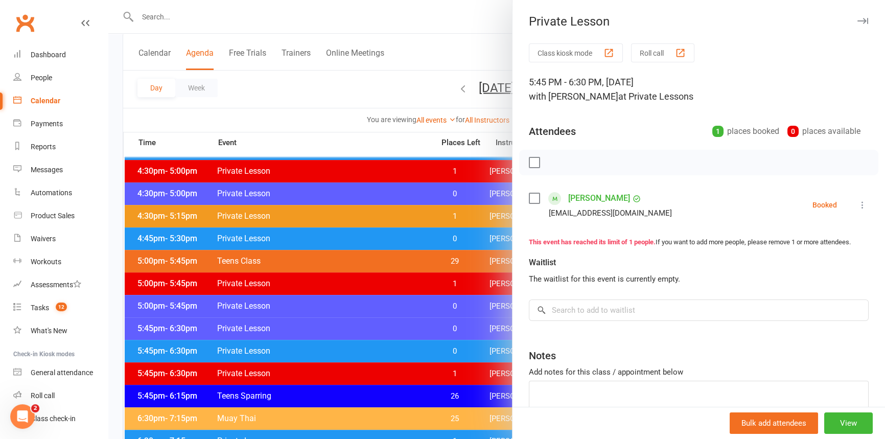
click at [403, 327] on div at bounding box center [496, 219] width 776 height 439
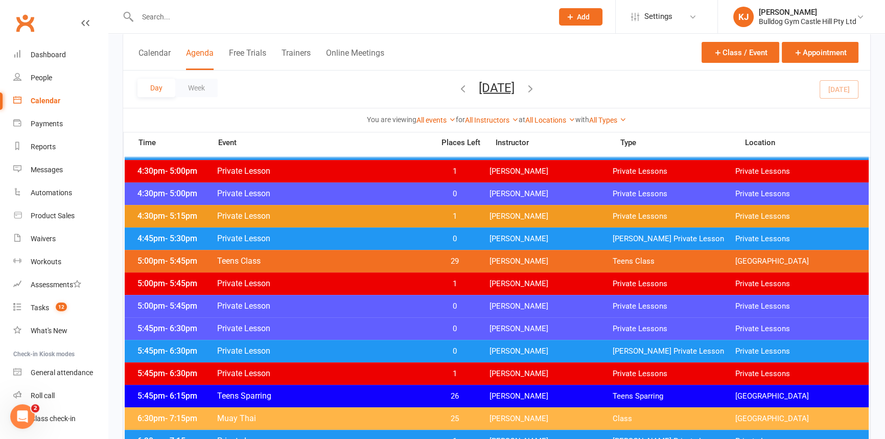
click at [393, 351] on span "Private Lesson" at bounding box center [322, 351] width 211 height 10
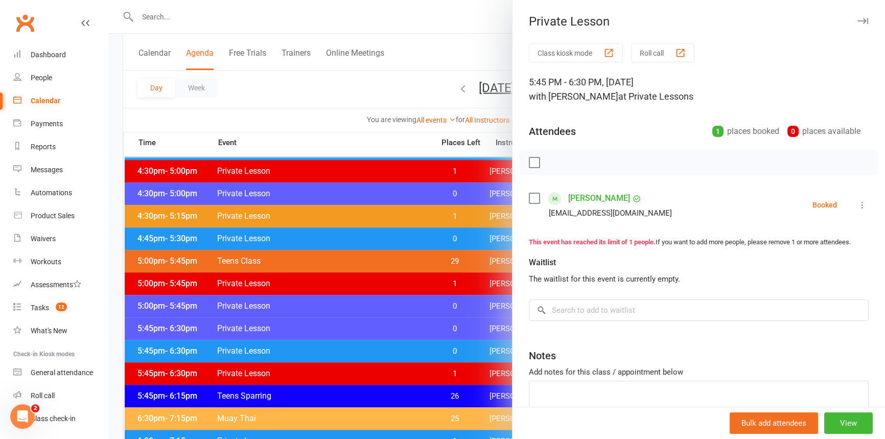
click at [394, 351] on div at bounding box center [496, 219] width 776 height 439
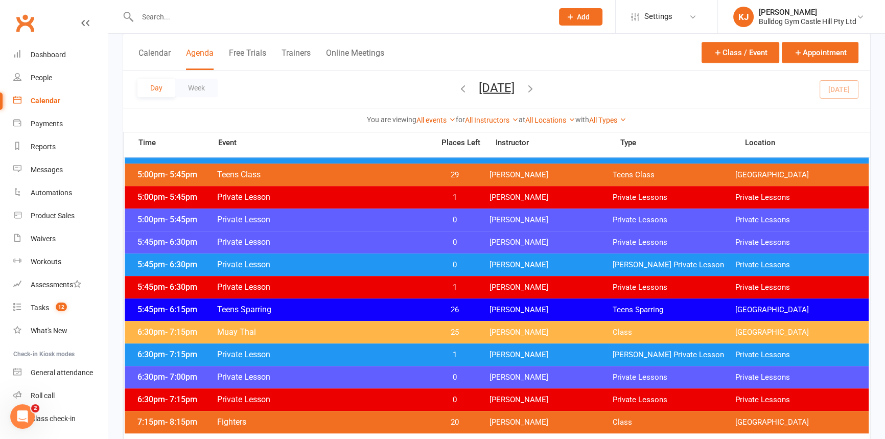
scroll to position [603, 0]
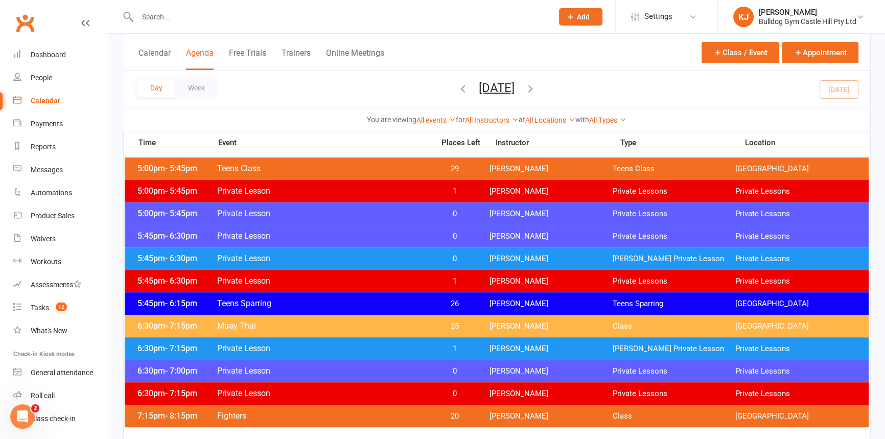
click at [392, 367] on span "Private Lesson" at bounding box center [322, 371] width 211 height 10
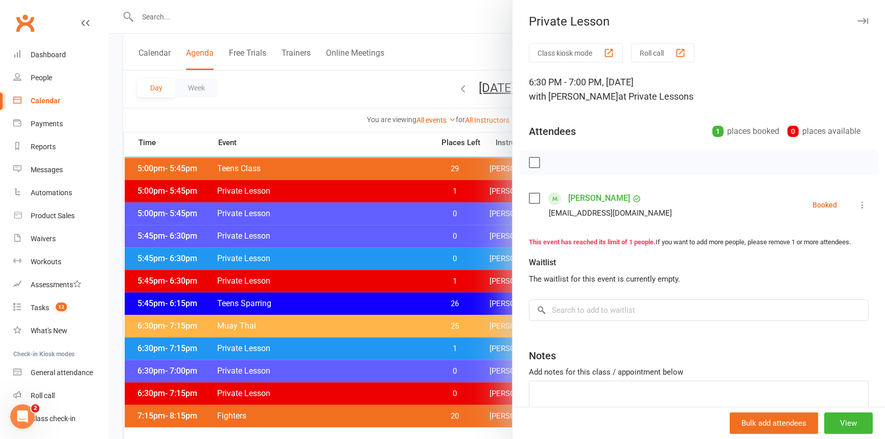
click at [469, 251] on div at bounding box center [496, 219] width 776 height 439
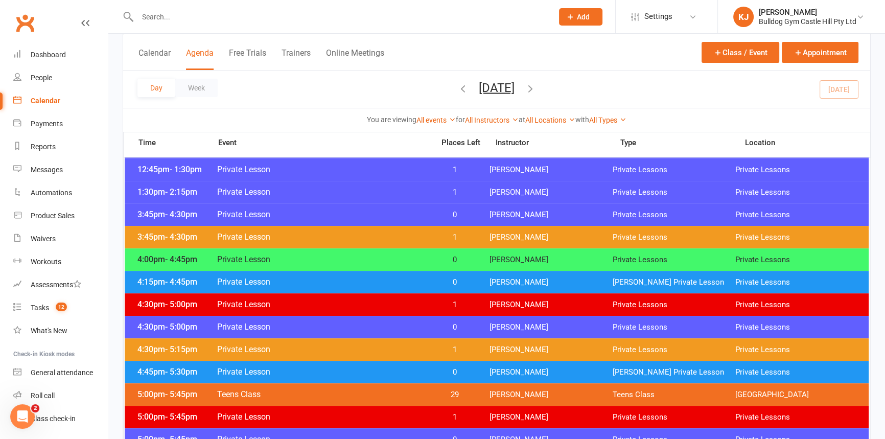
scroll to position [371, 0]
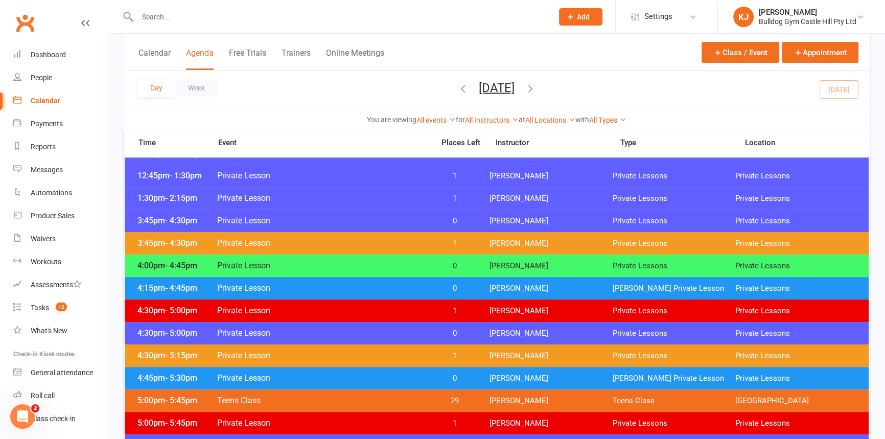
click at [391, 331] on span "Private Lesson" at bounding box center [322, 333] width 211 height 10
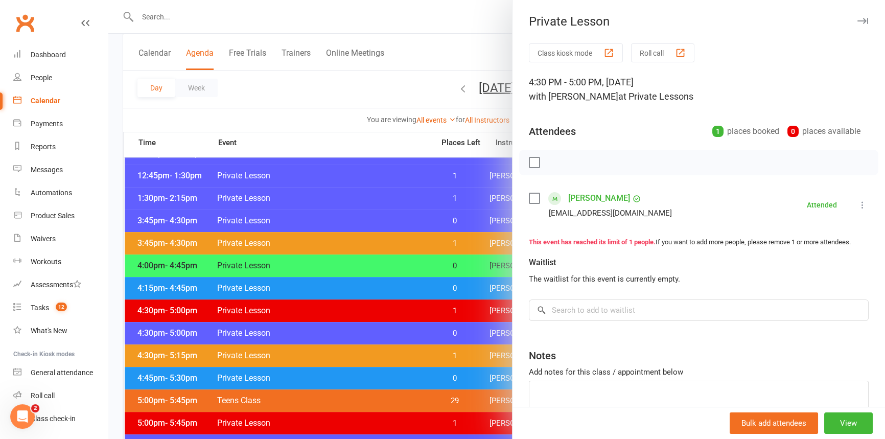
click at [347, 268] on div at bounding box center [496, 219] width 776 height 439
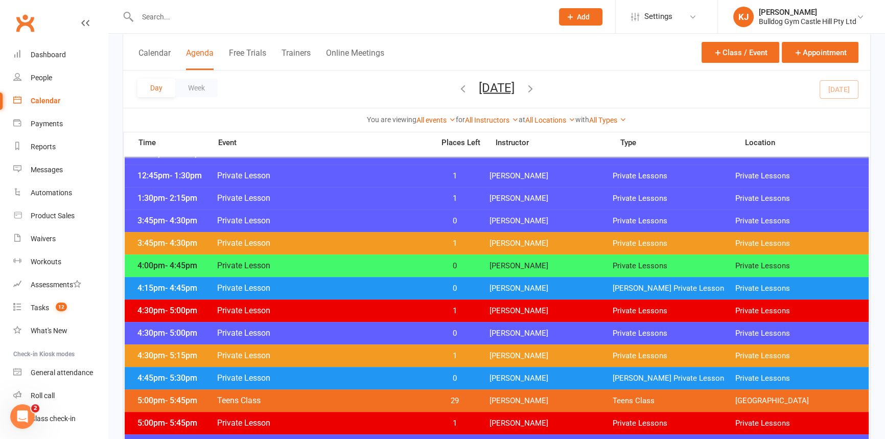
click at [339, 266] on span "Private Lesson" at bounding box center [322, 265] width 211 height 10
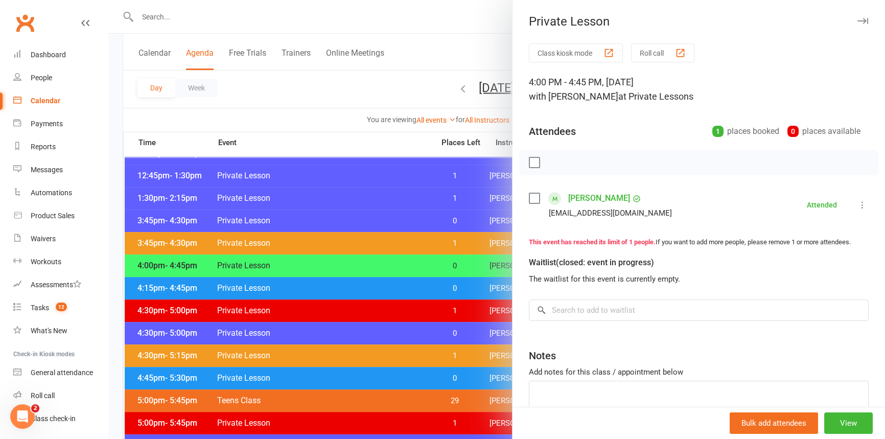
click at [339, 266] on div at bounding box center [496, 219] width 776 height 439
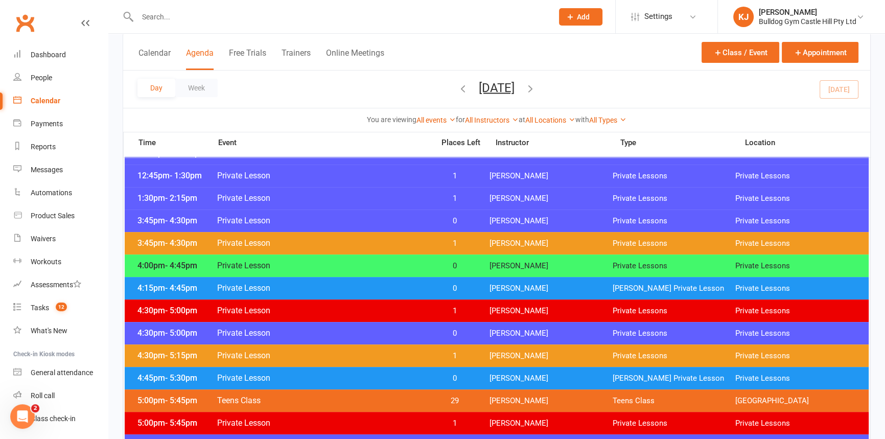
click at [336, 292] on span "Private Lesson" at bounding box center [322, 288] width 211 height 10
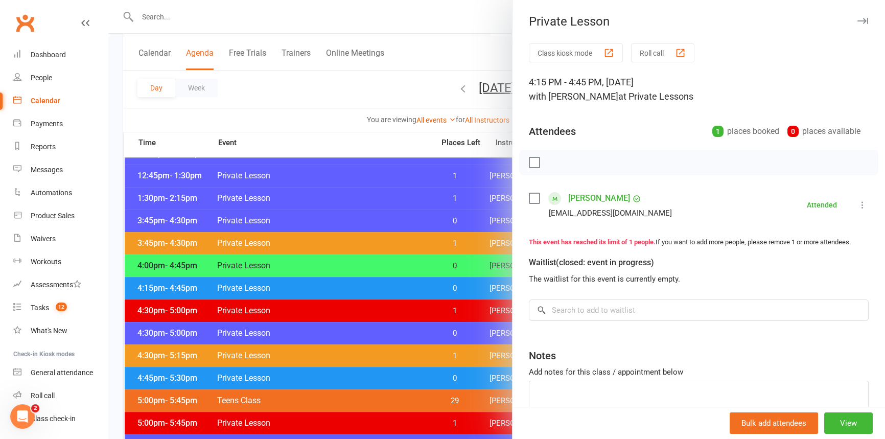
click at [334, 291] on div at bounding box center [496, 219] width 776 height 439
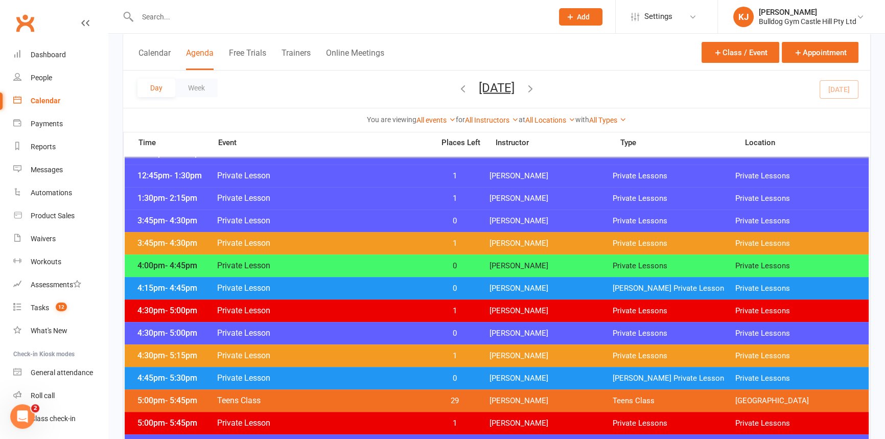
click at [337, 328] on span "Private Lesson" at bounding box center [322, 333] width 211 height 10
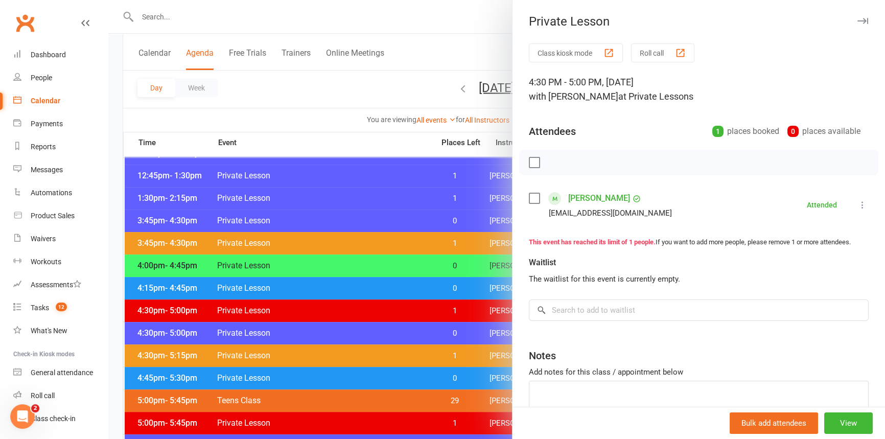
click at [337, 328] on div at bounding box center [496, 219] width 776 height 439
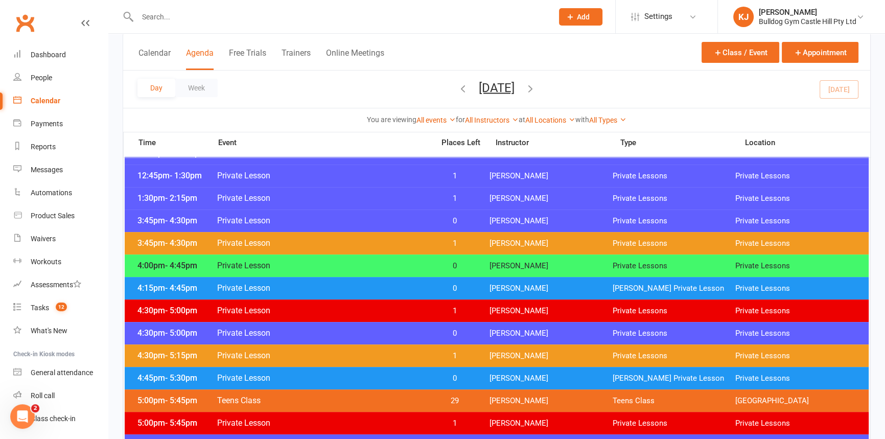
click at [388, 409] on div "5:00pm - 5:45pm Teens Class 29 Jordan McMillan Teens Class Bulldog Gym Castle H…" at bounding box center [497, 400] width 744 height 22
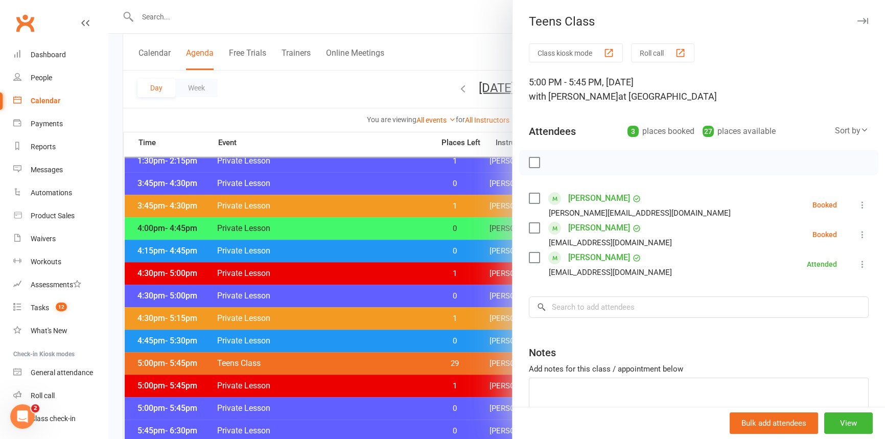
scroll to position [464, 0]
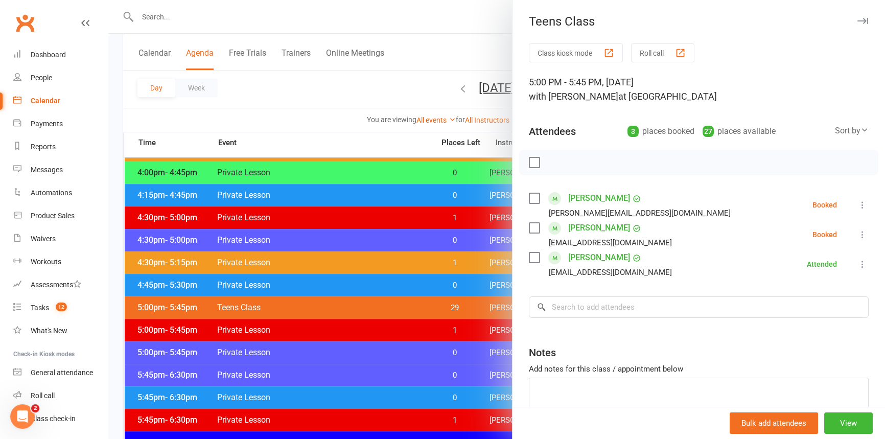
click at [332, 306] on div at bounding box center [496, 219] width 776 height 439
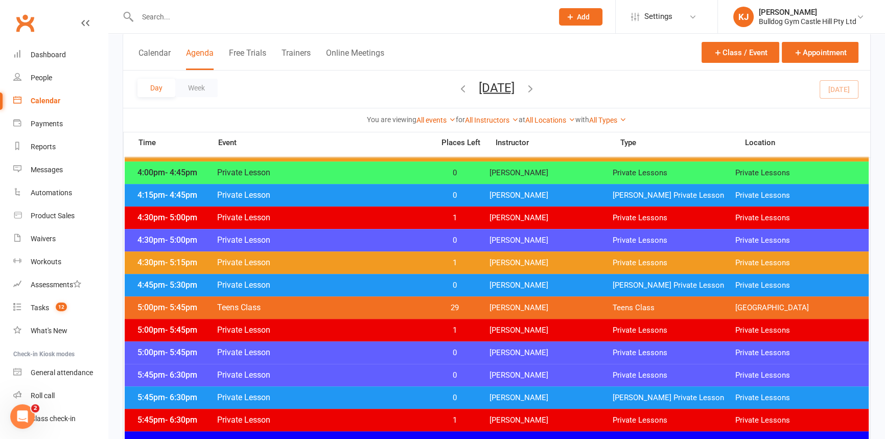
click at [391, 280] on span "Private Lesson" at bounding box center [322, 285] width 211 height 10
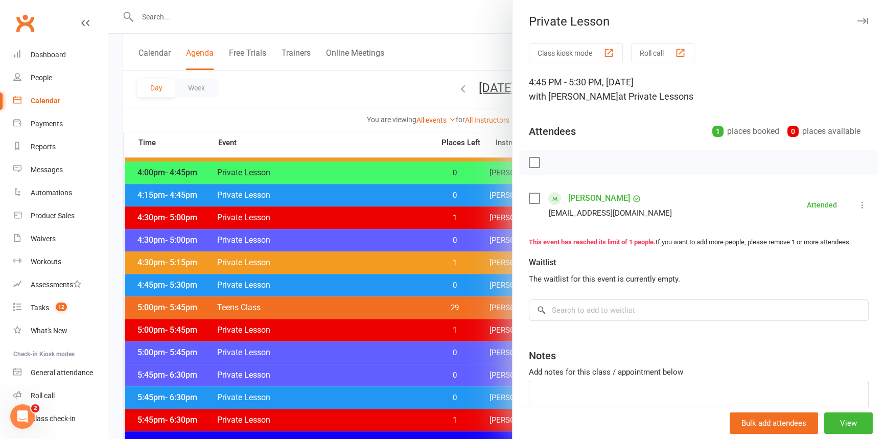
click at [391, 280] on div at bounding box center [496, 219] width 776 height 439
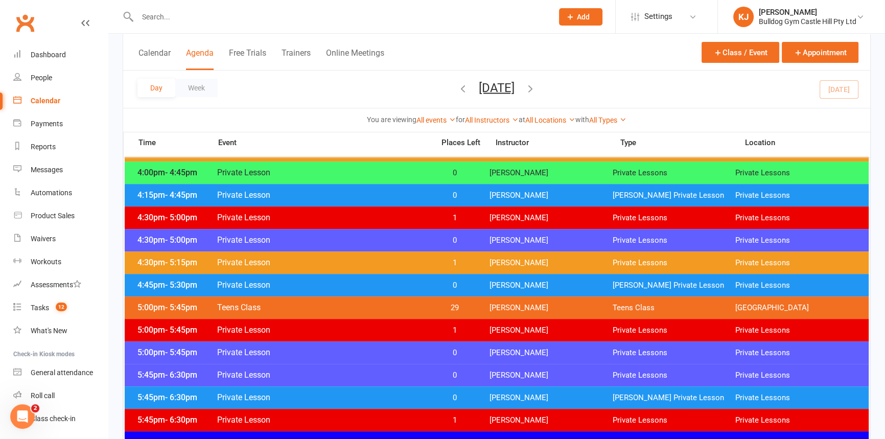
click at [353, 235] on span "Private Lesson" at bounding box center [322, 240] width 211 height 10
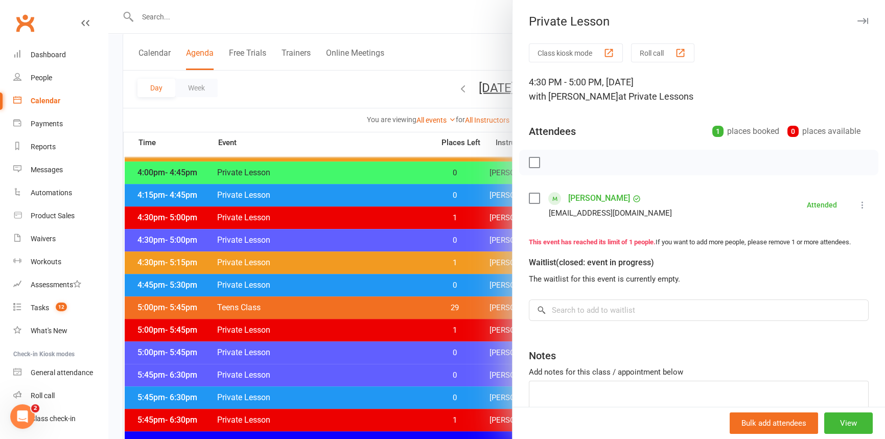
click at [353, 235] on div at bounding box center [496, 219] width 776 height 439
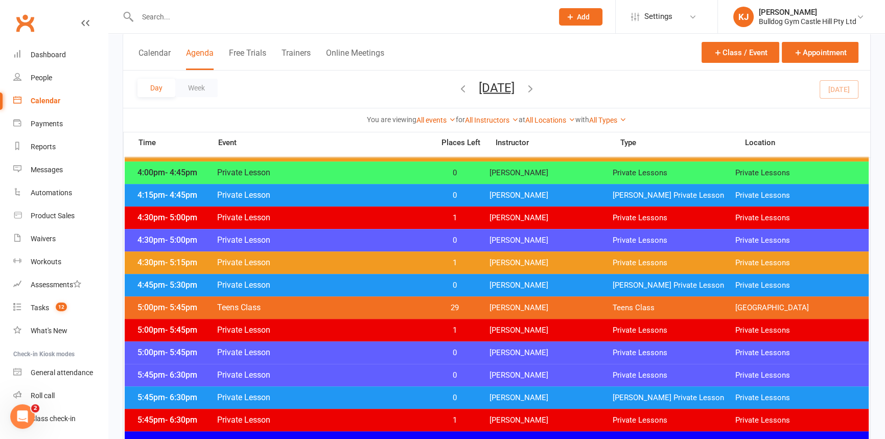
click at [414, 197] on span "Private Lesson" at bounding box center [322, 195] width 211 height 10
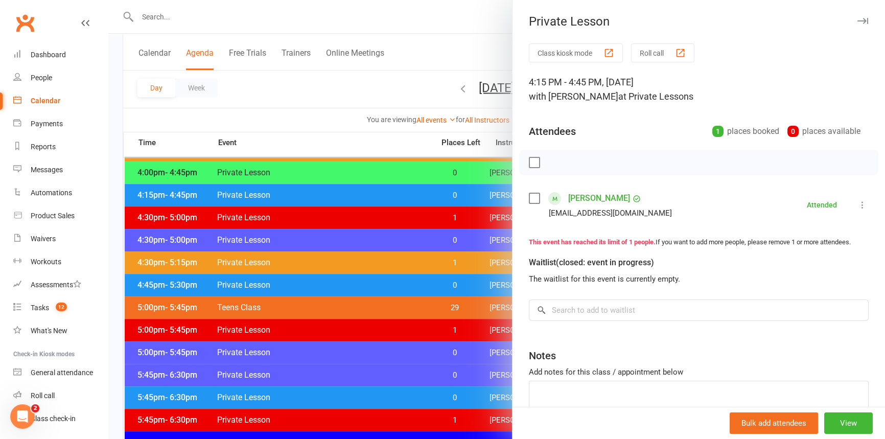
click at [374, 189] on div at bounding box center [496, 219] width 776 height 439
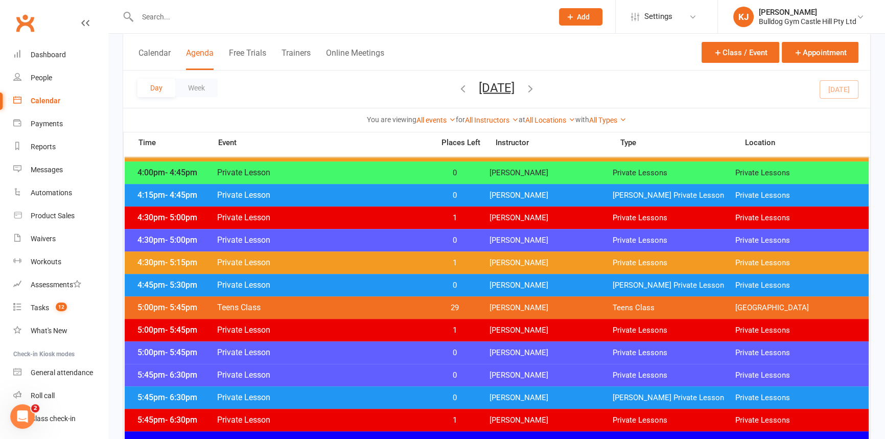
click at [374, 195] on span "Private Lesson" at bounding box center [322, 195] width 211 height 10
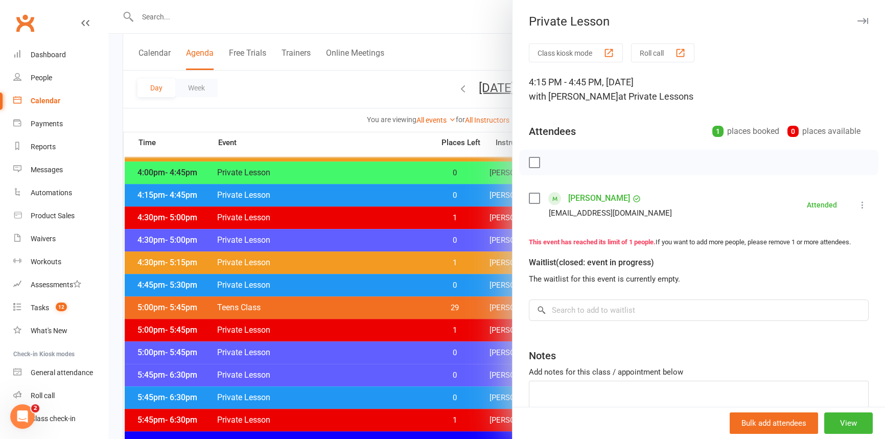
click at [374, 195] on div at bounding box center [496, 219] width 776 height 439
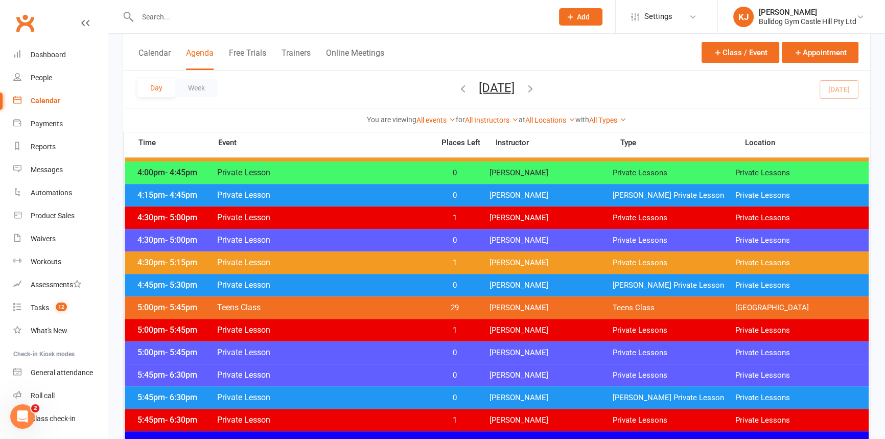
click at [401, 174] on span "Private Lesson" at bounding box center [322, 173] width 211 height 10
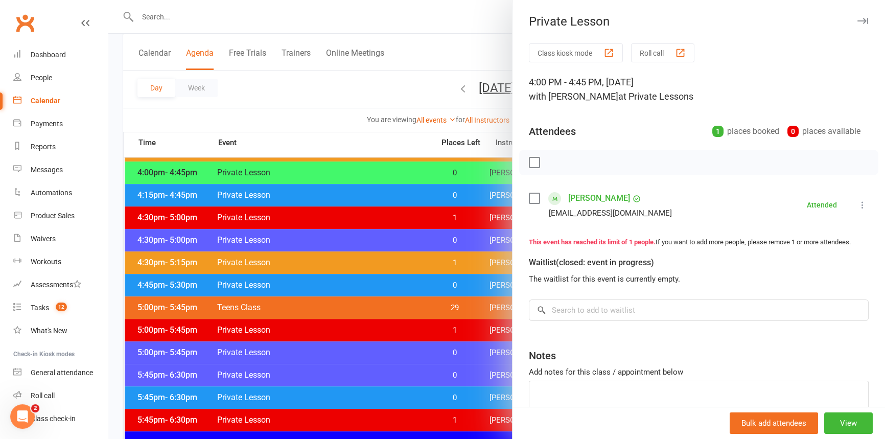
click at [401, 174] on div at bounding box center [496, 219] width 776 height 439
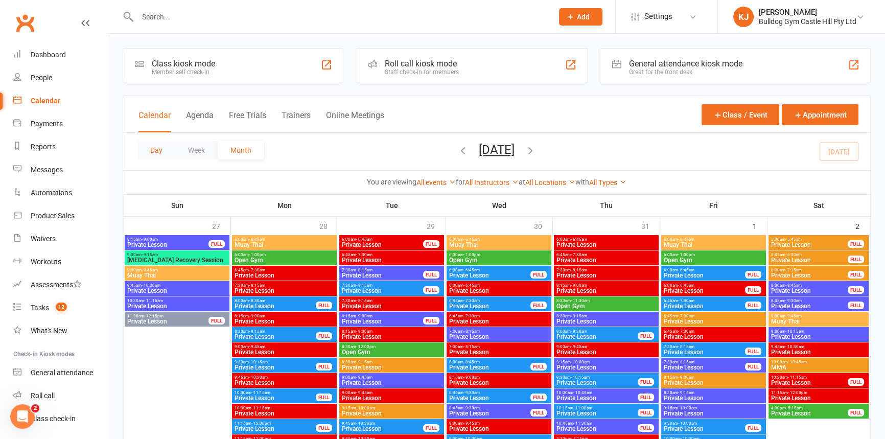
click at [156, 151] on button "Day" at bounding box center [156, 150] width 38 height 18
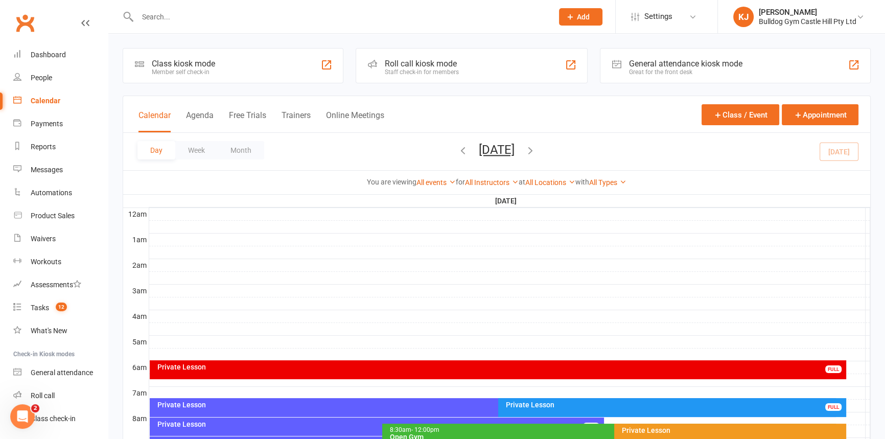
click at [206, 116] on button "Agenda" at bounding box center [200, 121] width 28 height 22
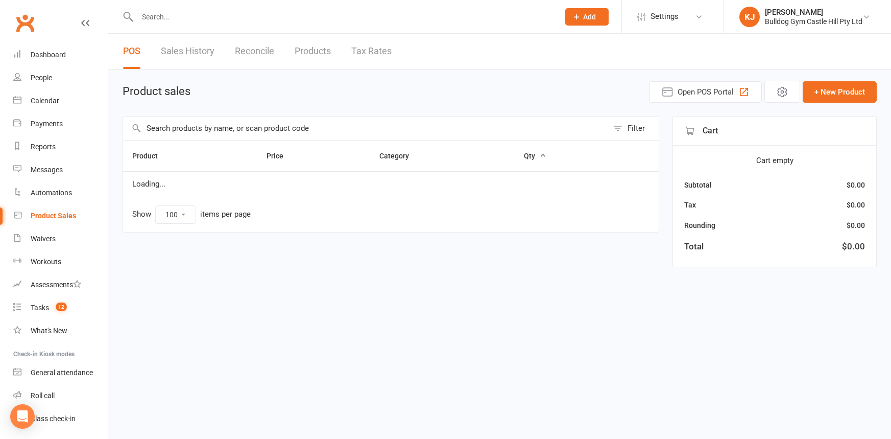
select select "100"
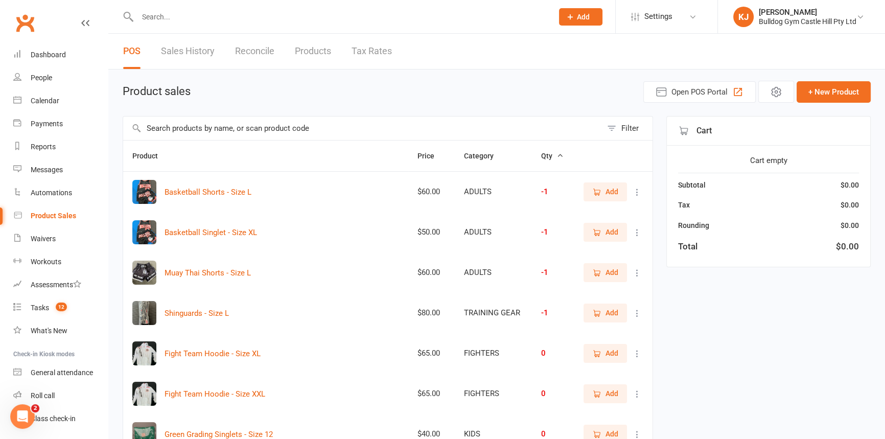
click at [197, 127] on input "text" at bounding box center [362, 127] width 479 height 23
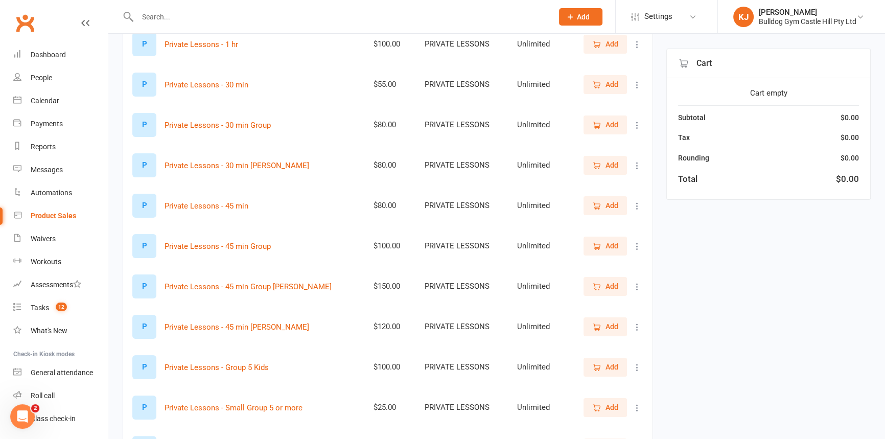
scroll to position [139, 0]
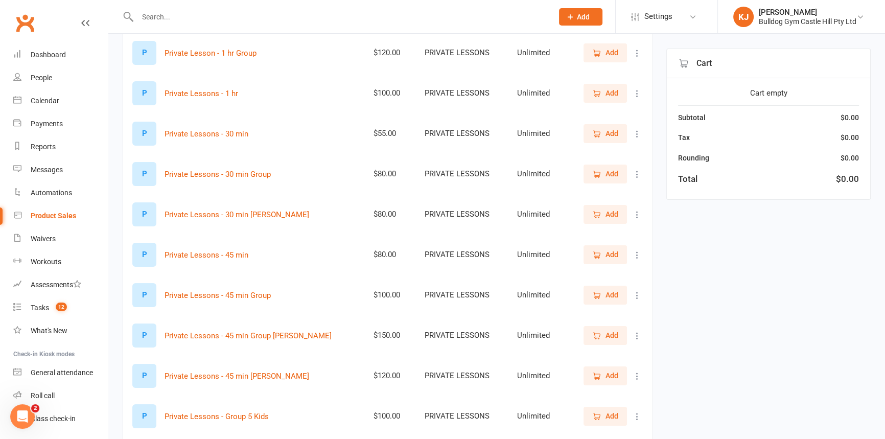
type input "private"
click at [616, 376] on span "Add" at bounding box center [611, 375] width 13 height 11
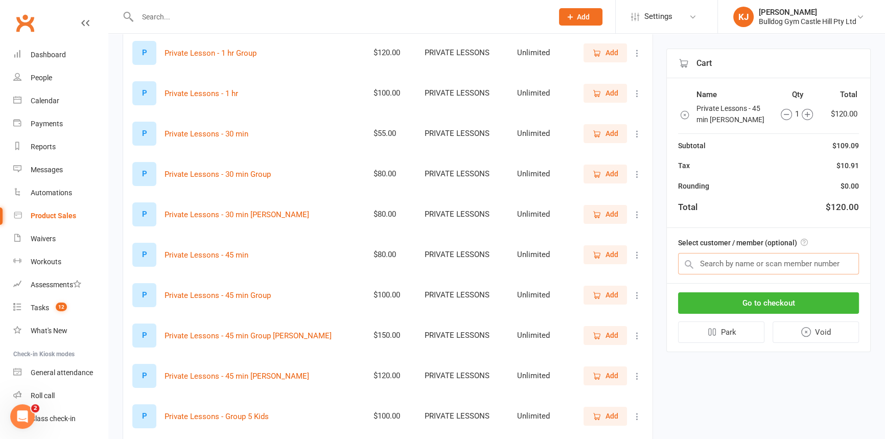
click at [732, 265] on input "text" at bounding box center [768, 263] width 181 height 21
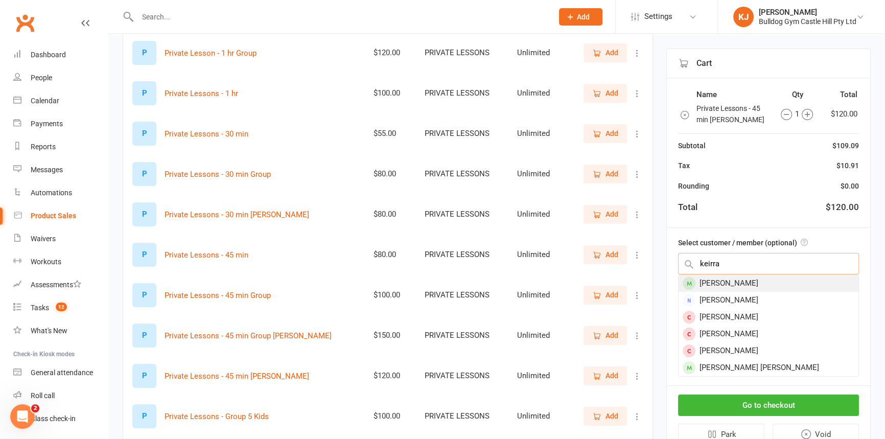
type input "keirra"
click at [753, 281] on div "[PERSON_NAME]" at bounding box center [768, 283] width 180 height 17
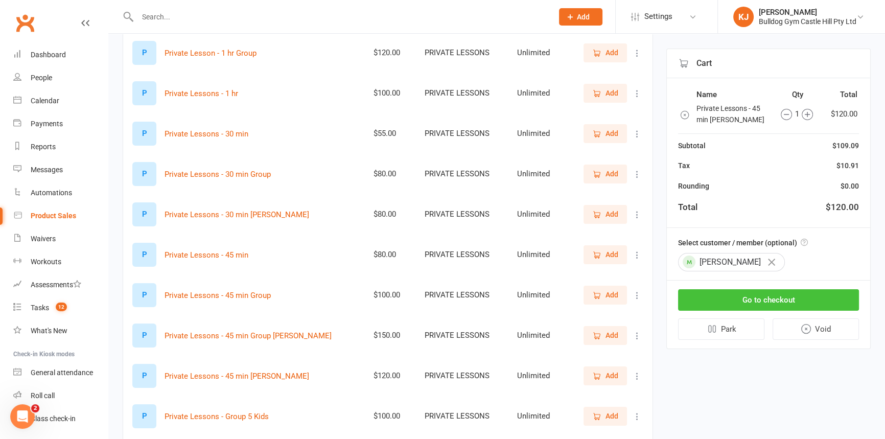
click at [743, 302] on button "Go to checkout" at bounding box center [768, 299] width 181 height 21
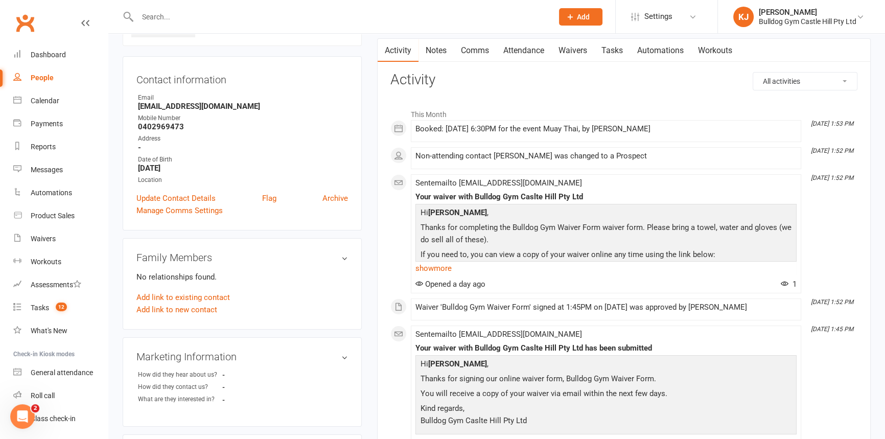
scroll to position [92, 0]
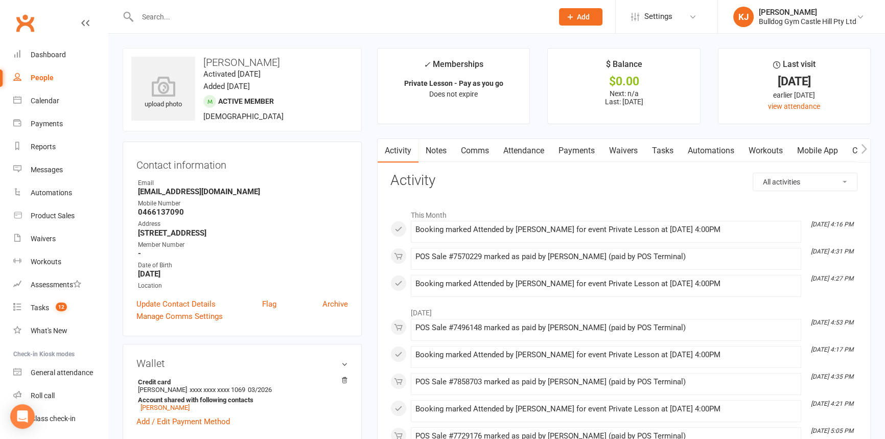
click at [570, 148] on link "Payments" at bounding box center [576, 150] width 51 height 23
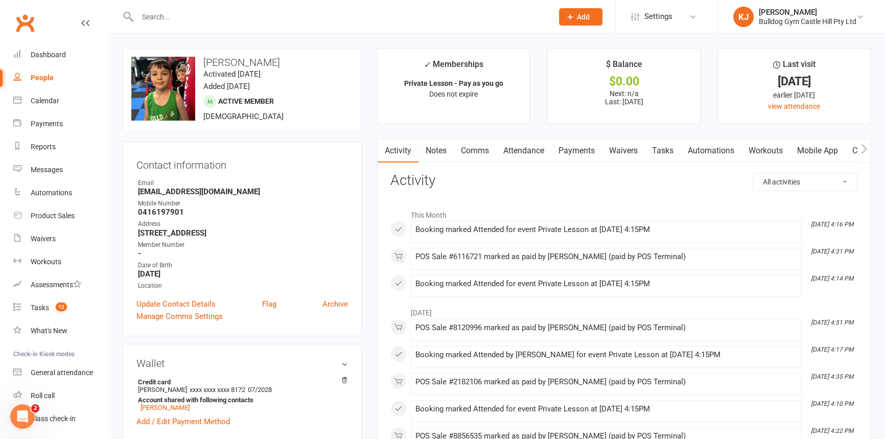
click at [573, 147] on link "Payments" at bounding box center [576, 150] width 51 height 23
click at [584, 143] on link "Payments" at bounding box center [576, 150] width 51 height 23
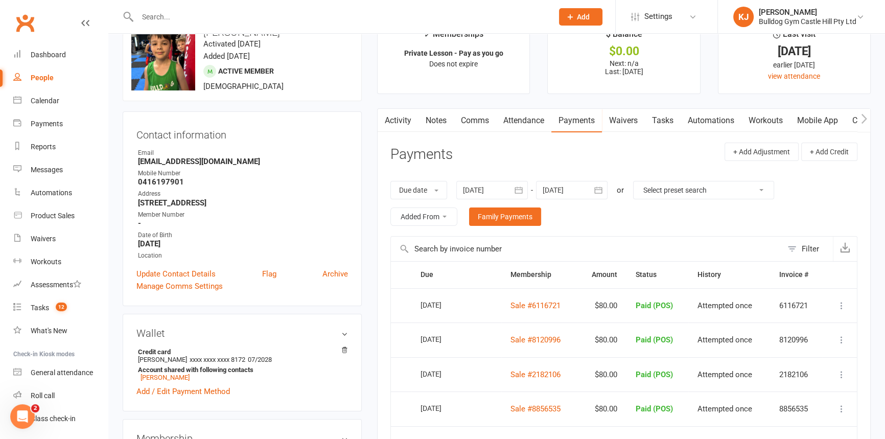
scroll to position [46, 0]
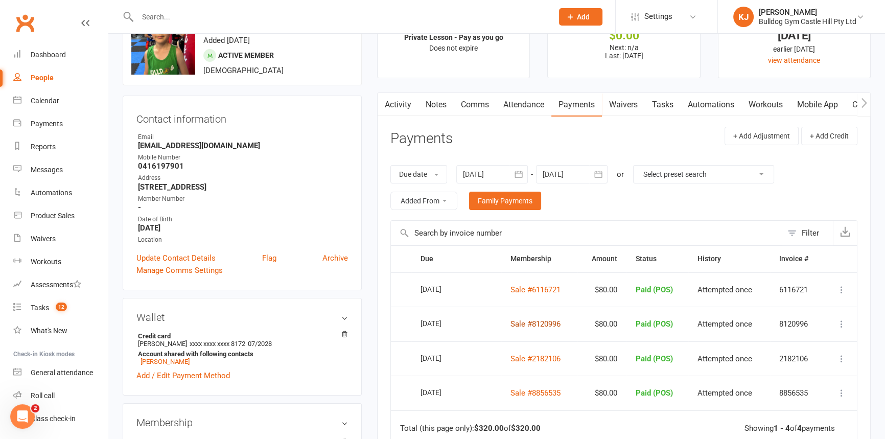
click at [527, 321] on link "Sale #8120996" at bounding box center [535, 323] width 50 height 9
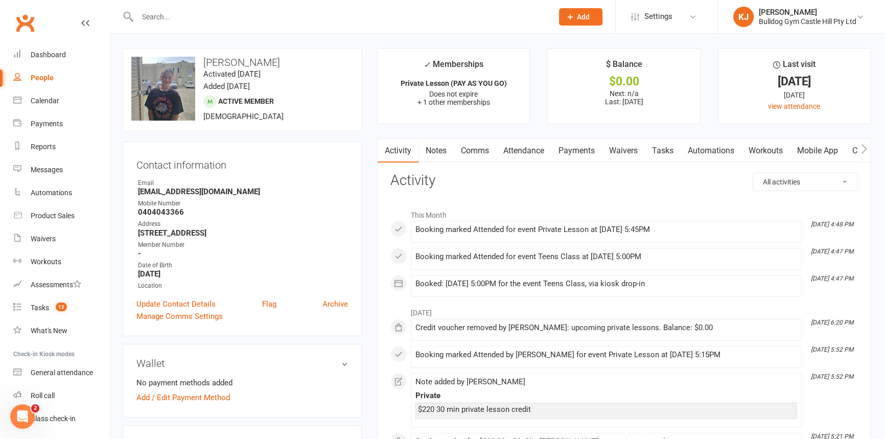
click at [577, 146] on link "Payments" at bounding box center [576, 150] width 51 height 23
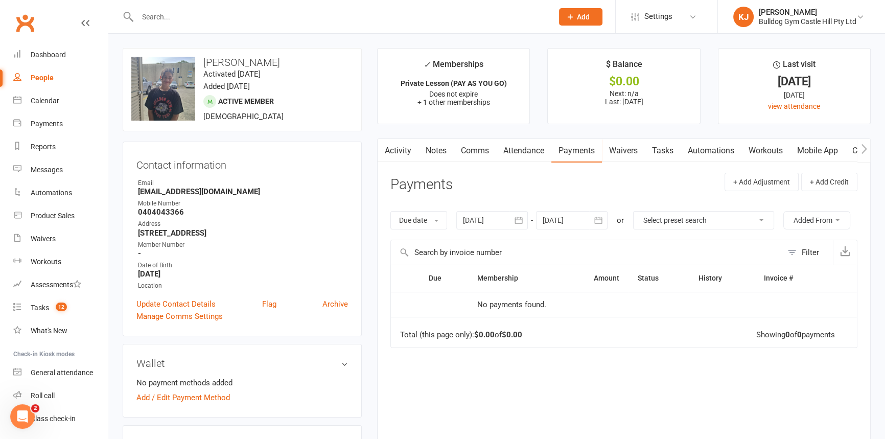
click at [392, 152] on link "Activity" at bounding box center [397, 150] width 41 height 23
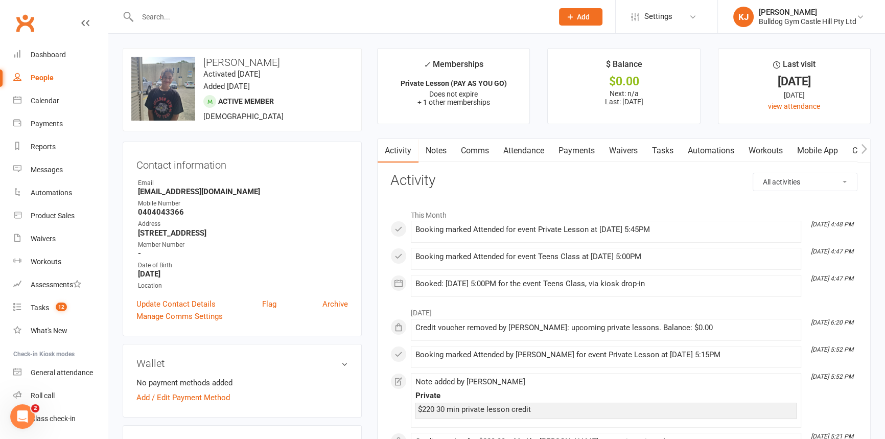
click at [153, 17] on input "text" at bounding box center [339, 17] width 411 height 14
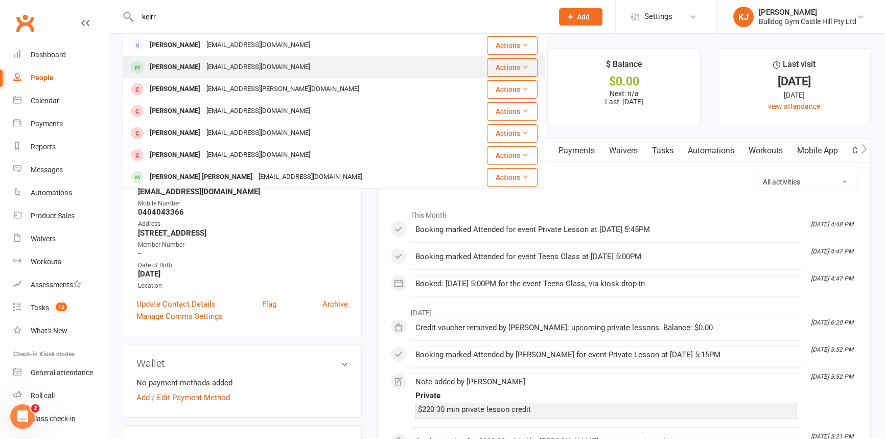
type input "keirr"
click at [166, 69] on div "[PERSON_NAME]" at bounding box center [175, 67] width 57 height 15
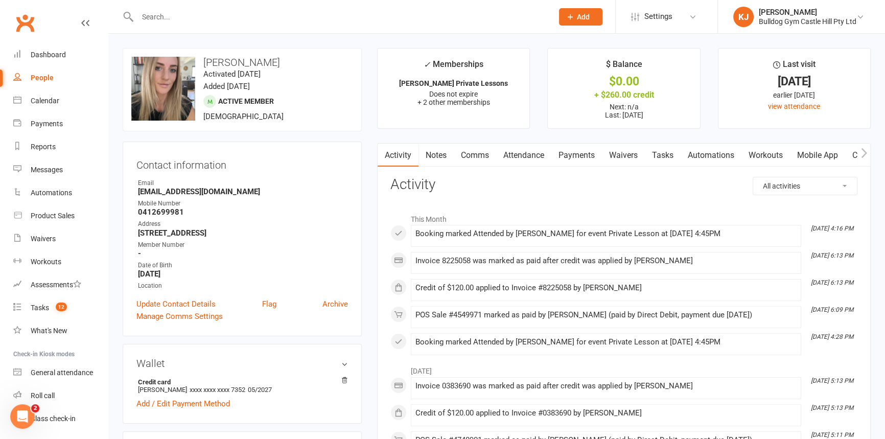
click at [582, 155] on link "Payments" at bounding box center [576, 155] width 51 height 23
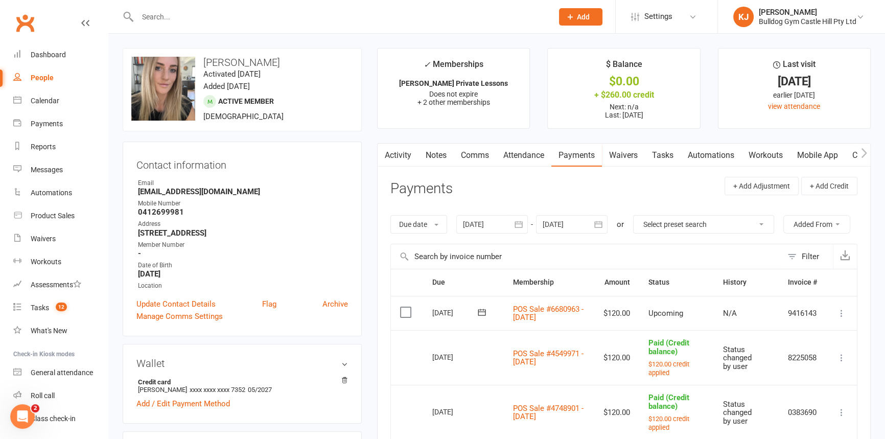
click at [844, 315] on icon at bounding box center [841, 313] width 10 height 10
click at [770, 434] on link "Apply credit" at bounding box center [796, 435] width 102 height 20
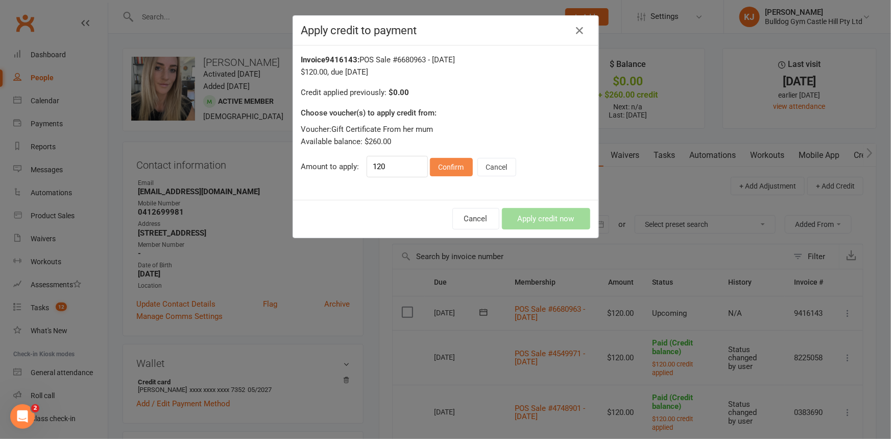
click at [434, 164] on button "Confirm" at bounding box center [451, 167] width 43 height 18
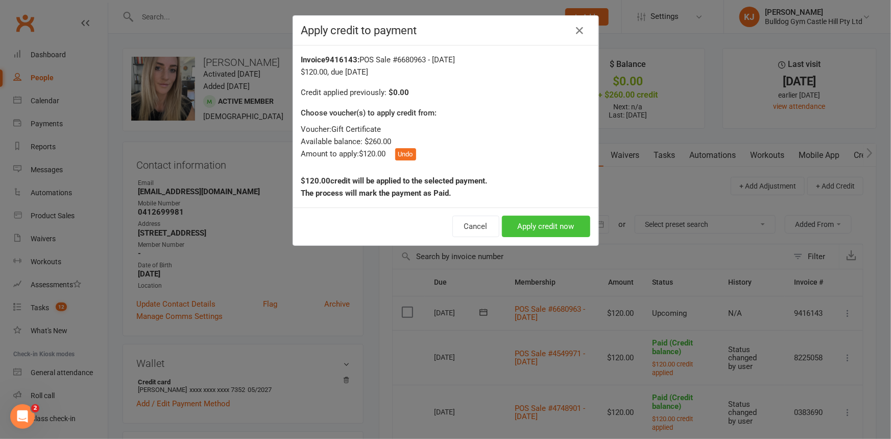
click at [552, 226] on button "Apply credit now" at bounding box center [546, 226] width 88 height 21
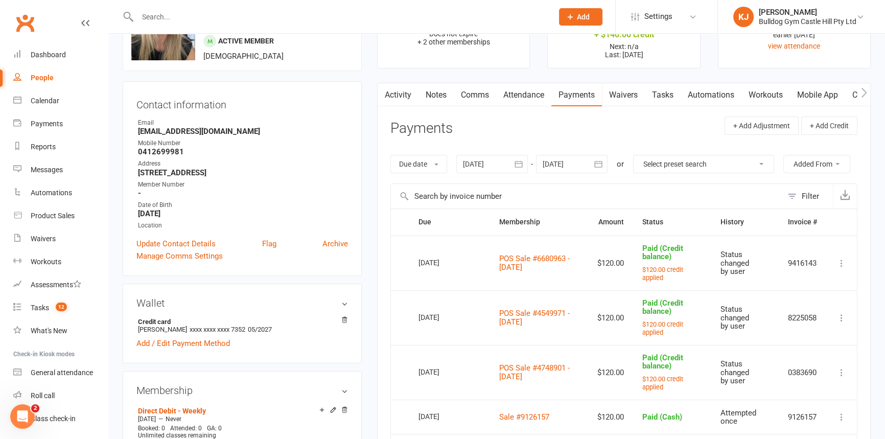
scroll to position [46, 0]
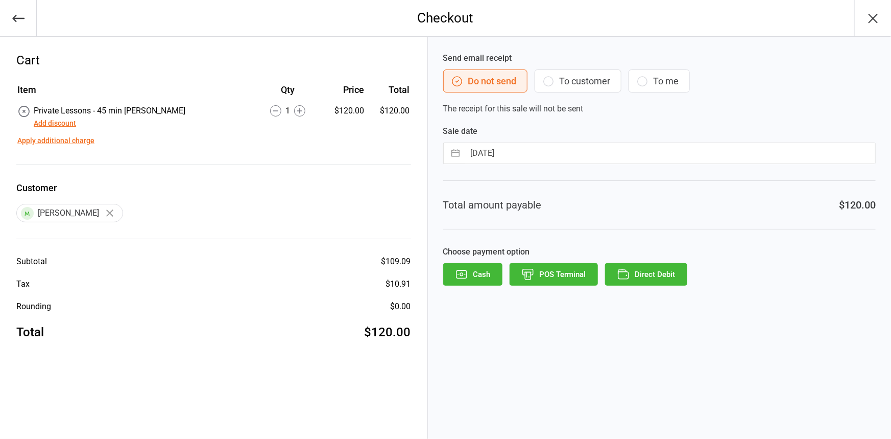
select select "6"
select select "2025"
select select "7"
select select "2025"
select select "8"
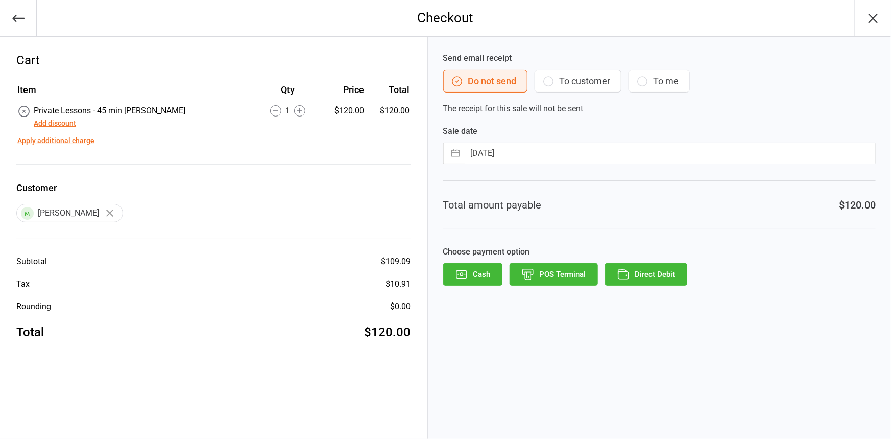
select select "2025"
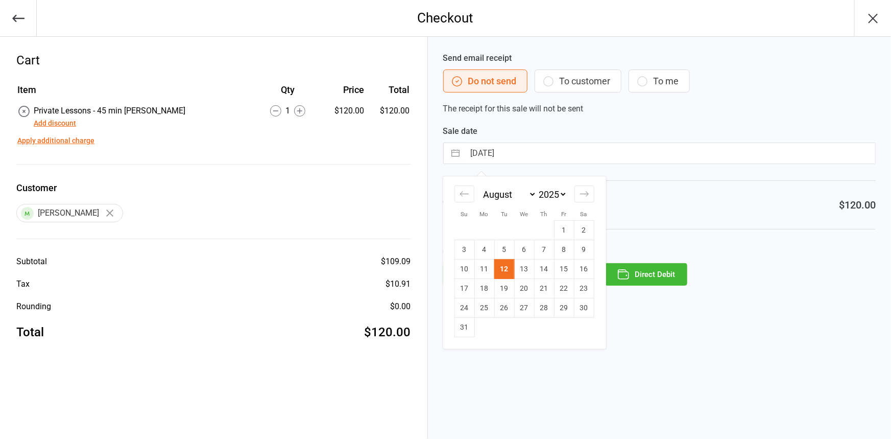
click at [570, 144] on input "12 Aug 2025" at bounding box center [670, 153] width 410 height 20
click at [543, 265] on td "14" at bounding box center [544, 268] width 20 height 19
type input "14 Aug 2025"
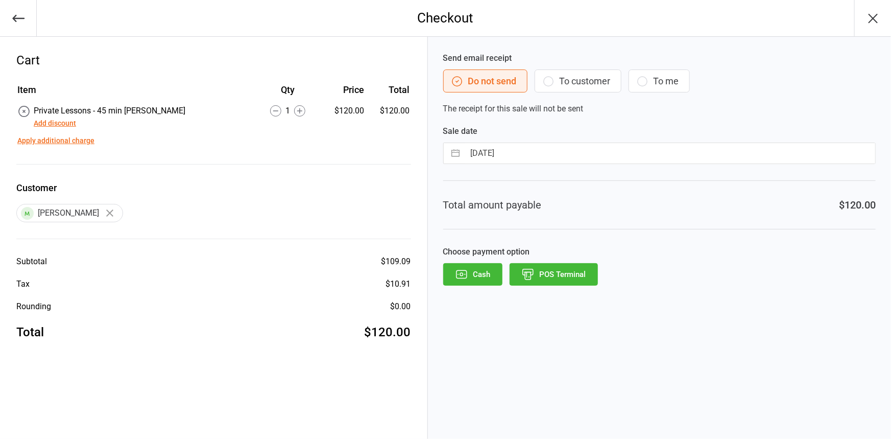
click at [509, 143] on input "14 Aug 2025" at bounding box center [670, 153] width 410 height 20
select select "6"
select select "2025"
select select "7"
select select "2025"
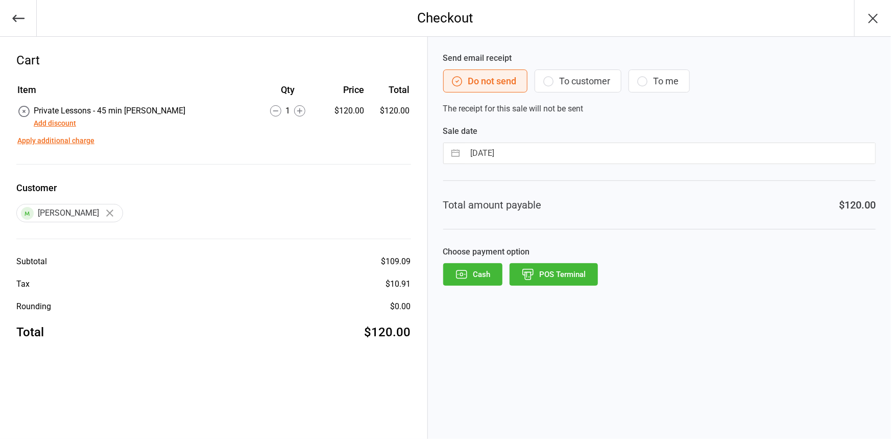
select select "8"
select select "2025"
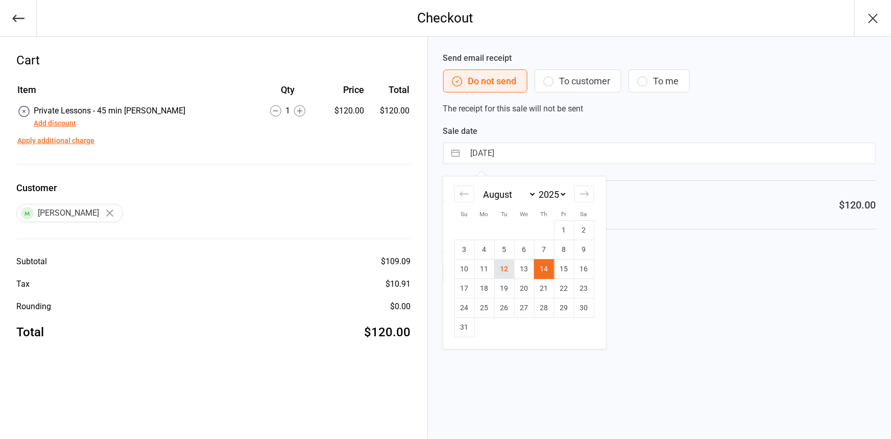
click at [495, 268] on td "12" at bounding box center [504, 268] width 20 height 19
type input "[DATE]"
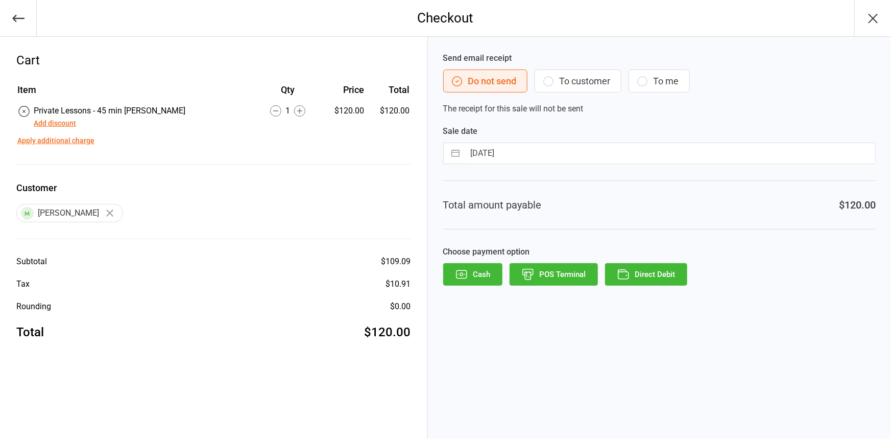
click at [641, 270] on button "Direct Debit" at bounding box center [646, 274] width 82 height 22
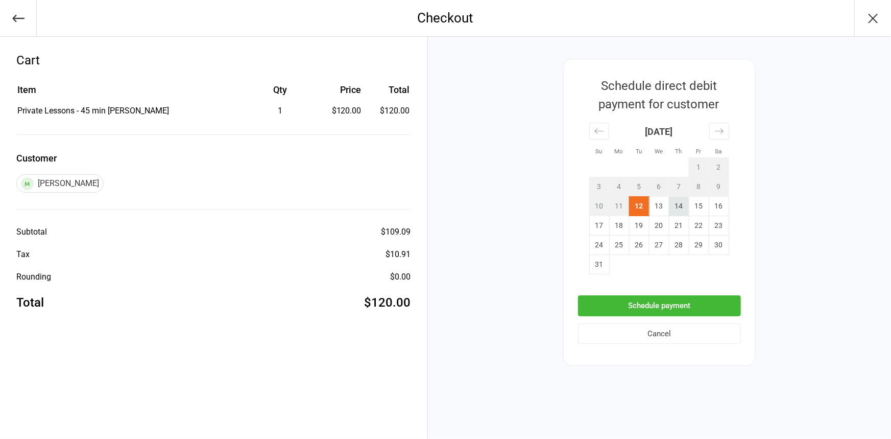
click at [682, 204] on td "14" at bounding box center [679, 206] width 20 height 19
click at [637, 309] on button "Schedule payment" at bounding box center [659, 305] width 163 height 21
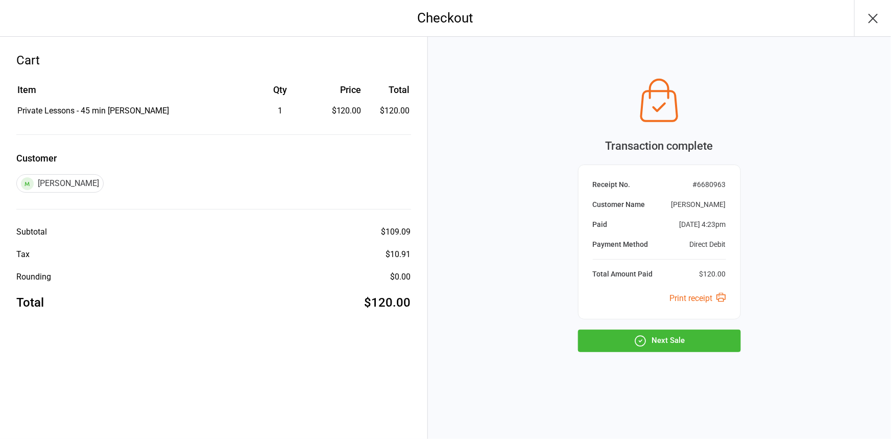
click at [669, 342] on button "Next Sale" at bounding box center [659, 340] width 163 height 22
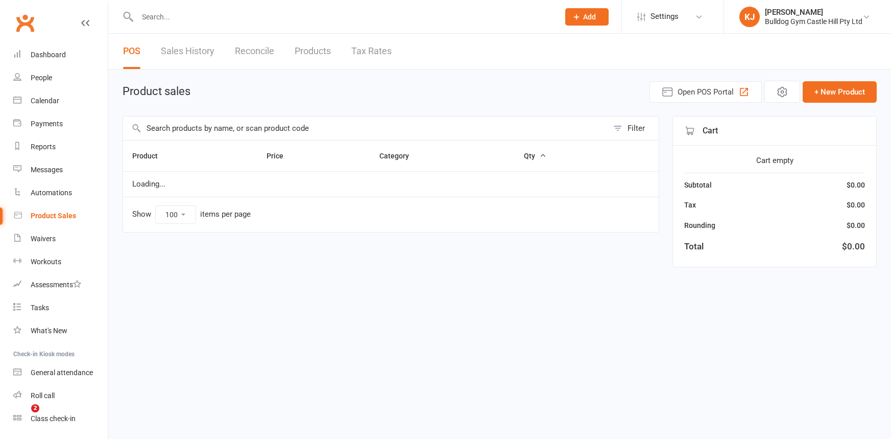
select select "100"
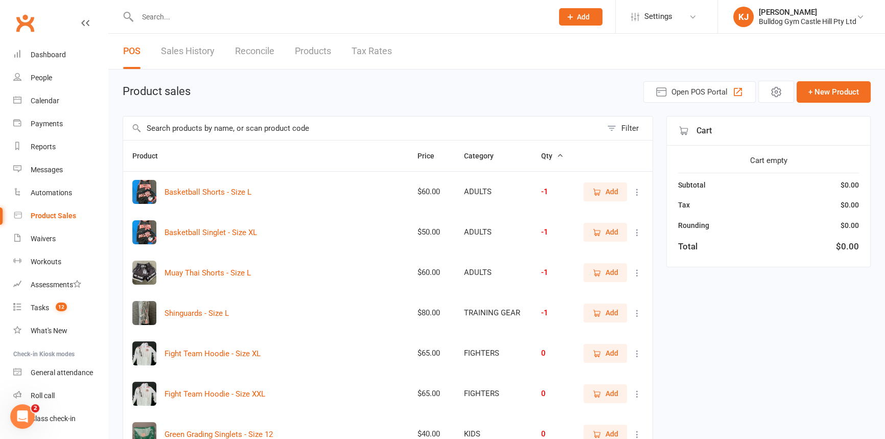
click at [205, 131] on input "text" at bounding box center [362, 127] width 479 height 23
type input "p"
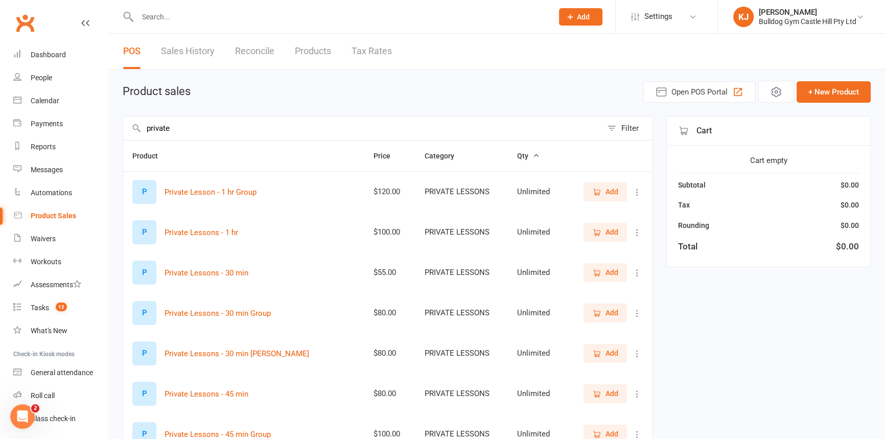
scroll to position [139, 0]
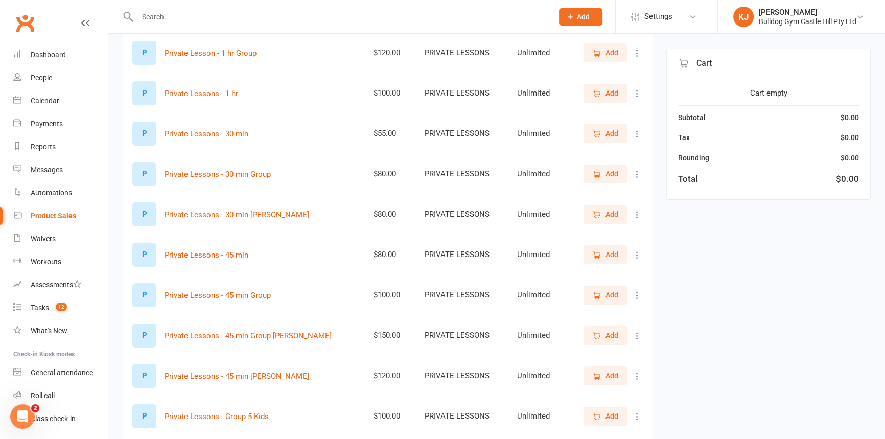
type input "private"
click at [592, 215] on icon "button" at bounding box center [596, 214] width 9 height 9
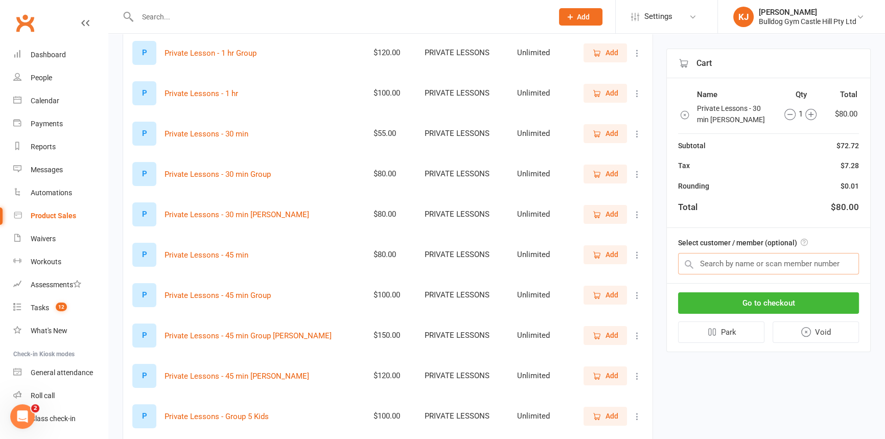
click at [711, 270] on input "text" at bounding box center [768, 263] width 181 height 21
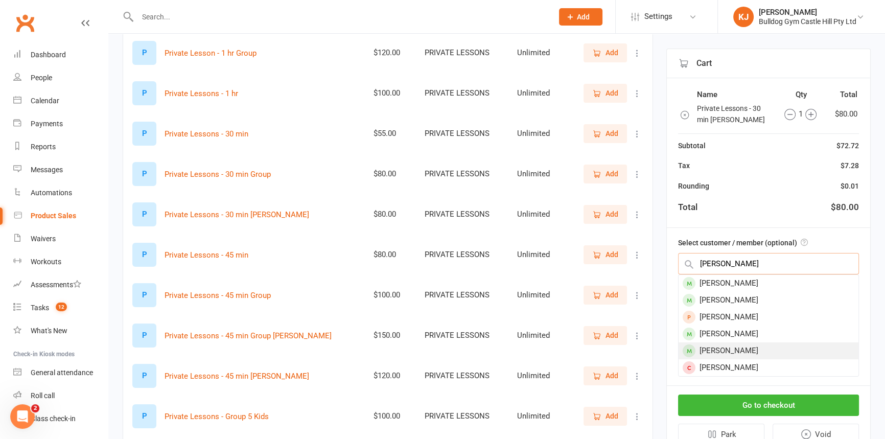
type input "xavier"
click at [739, 344] on div "Xavier Sammut" at bounding box center [768, 350] width 180 height 17
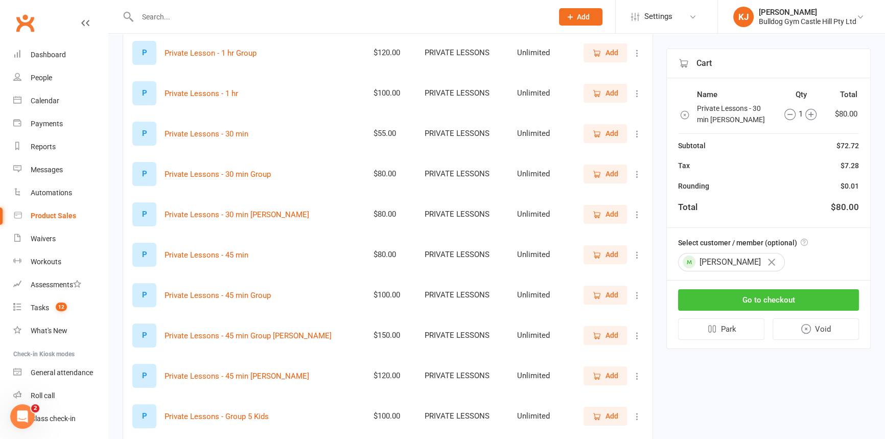
click at [764, 295] on button "Go to checkout" at bounding box center [768, 299] width 181 height 21
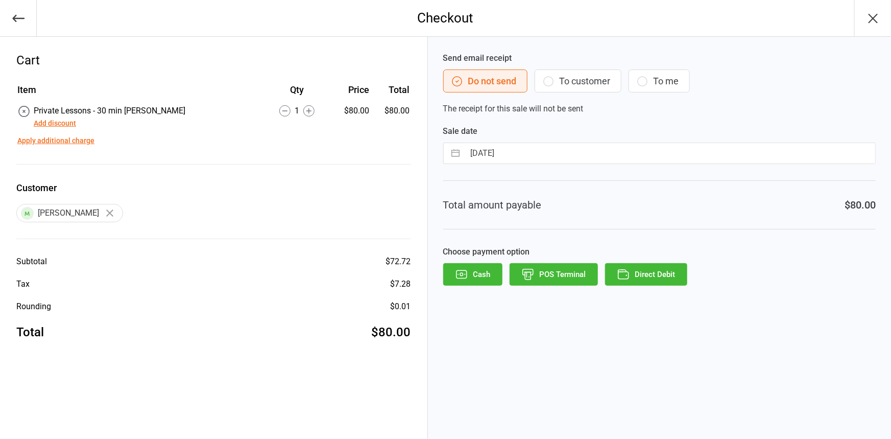
click at [483, 276] on button "Cash" at bounding box center [472, 274] width 59 height 22
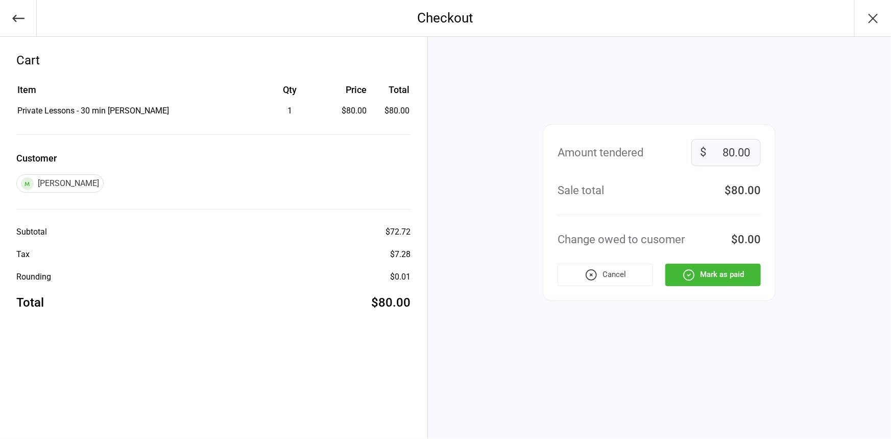
click at [734, 275] on button "Mark as paid" at bounding box center [713, 275] width 96 height 22
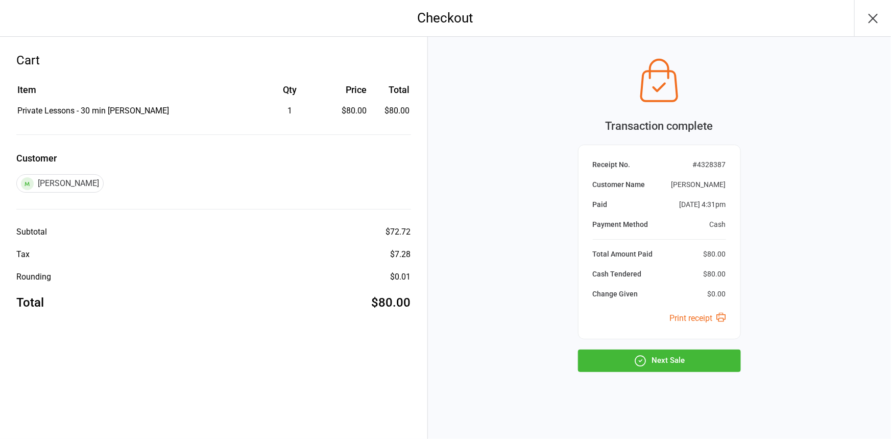
click at [637, 352] on button "Next Sale" at bounding box center [659, 360] width 163 height 22
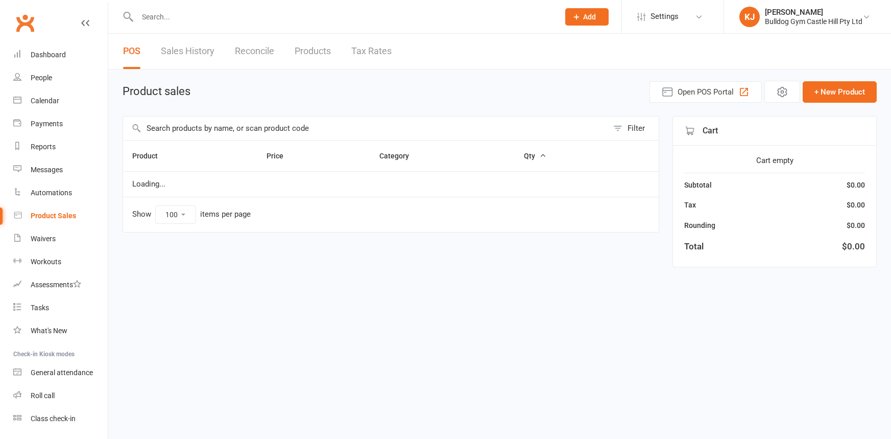
select select "100"
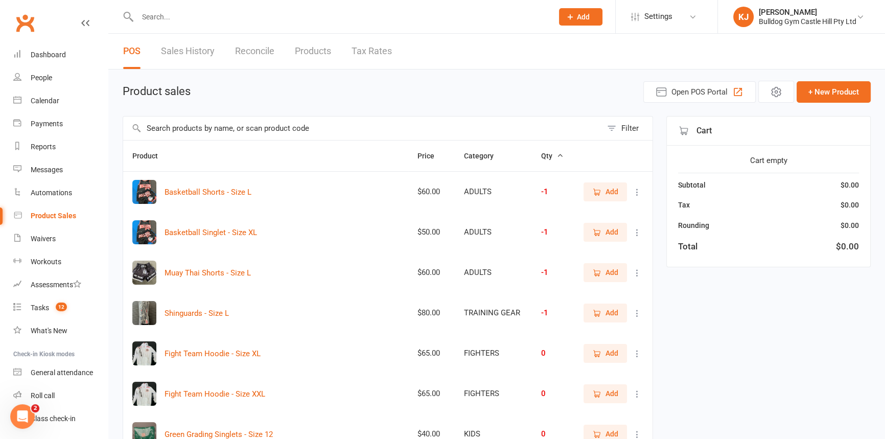
click at [189, 134] on input "text" at bounding box center [362, 127] width 479 height 23
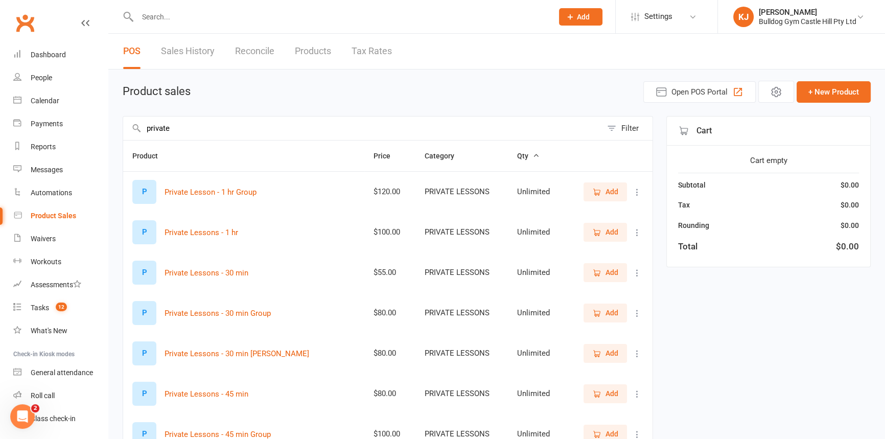
type input "private"
click at [611, 391] on span "Add" at bounding box center [611, 393] width 13 height 11
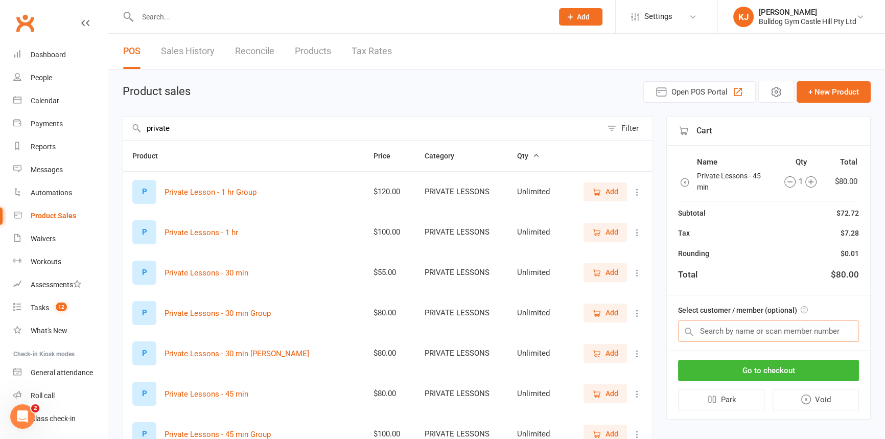
click at [759, 328] on input "text" at bounding box center [768, 330] width 181 height 21
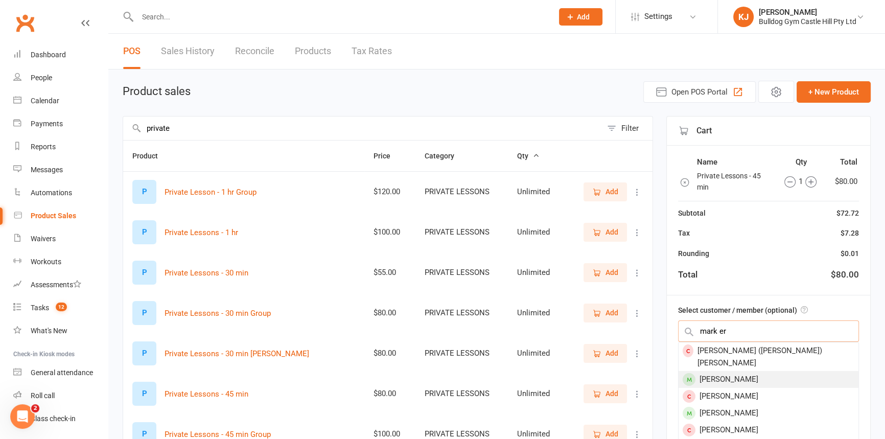
type input "mark er"
click at [729, 371] on div "[PERSON_NAME]" at bounding box center [768, 379] width 180 height 17
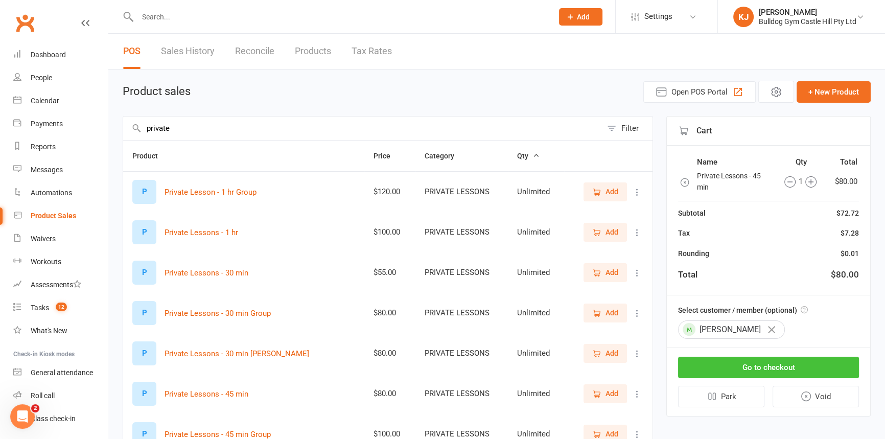
click at [742, 366] on button "Go to checkout" at bounding box center [768, 366] width 181 height 21
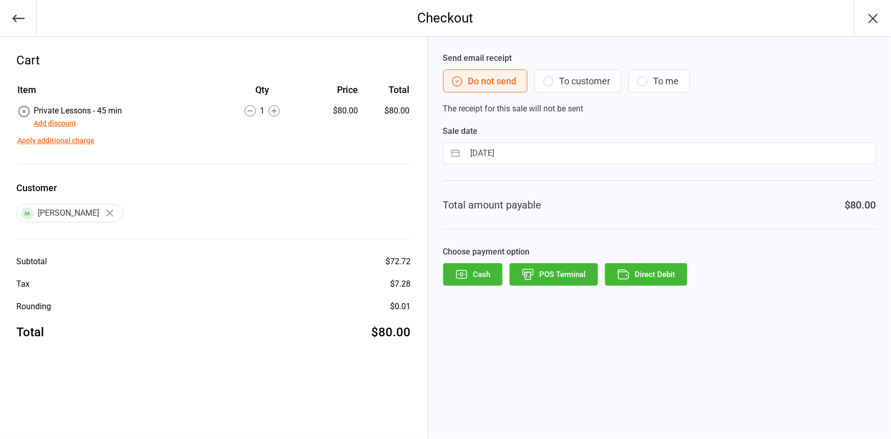
click at [583, 273] on button "POS Terminal" at bounding box center [554, 274] width 88 height 22
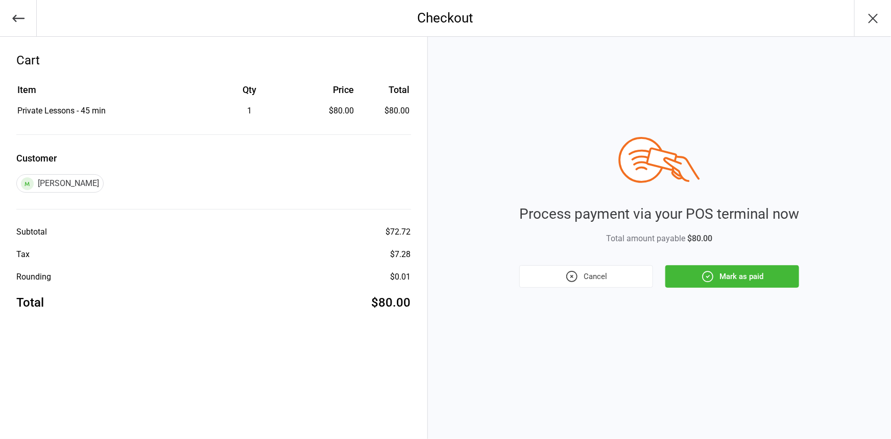
click at [756, 276] on button "Mark as paid" at bounding box center [732, 276] width 134 height 22
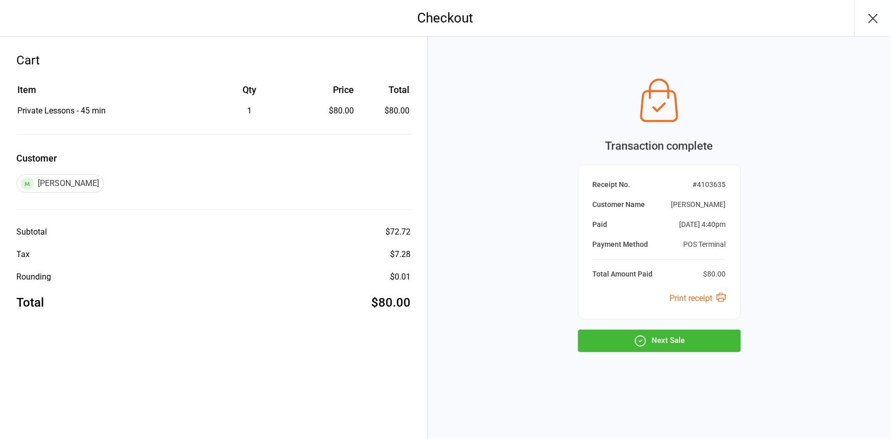
click at [704, 337] on button "Next Sale" at bounding box center [659, 340] width 163 height 22
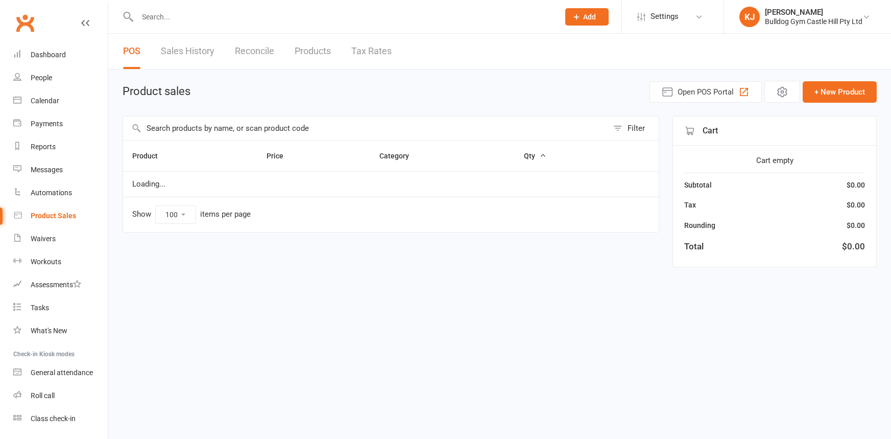
select select "100"
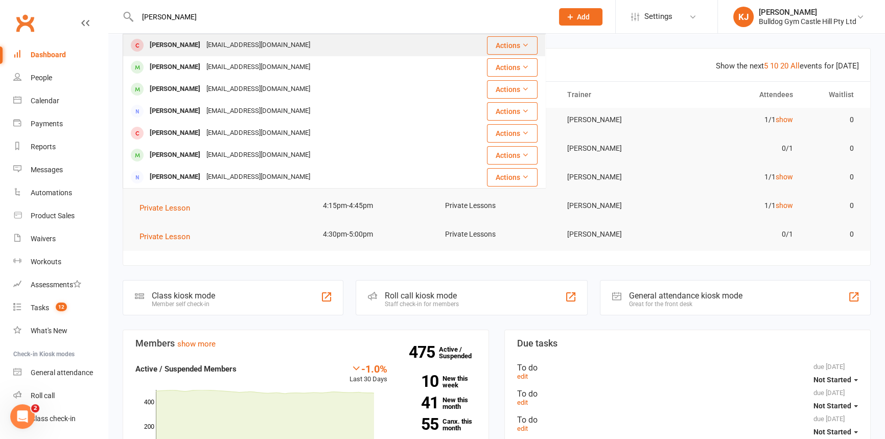
type input "[PERSON_NAME]"
click at [187, 42] on div "[PERSON_NAME]" at bounding box center [175, 45] width 57 height 15
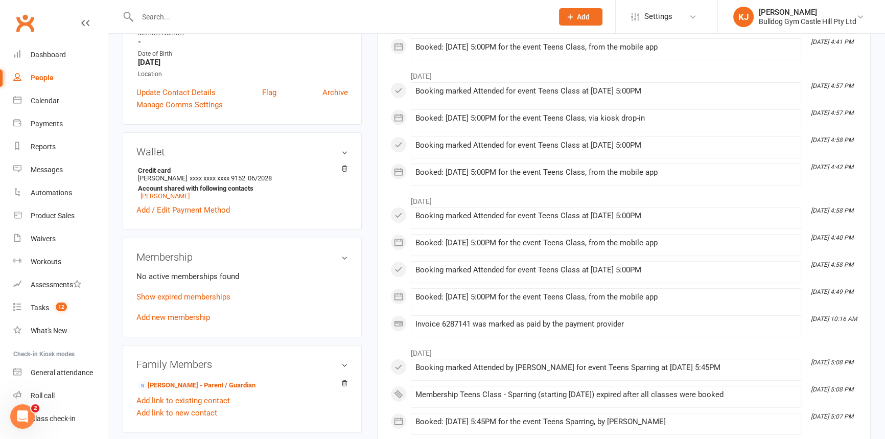
scroll to position [232, 0]
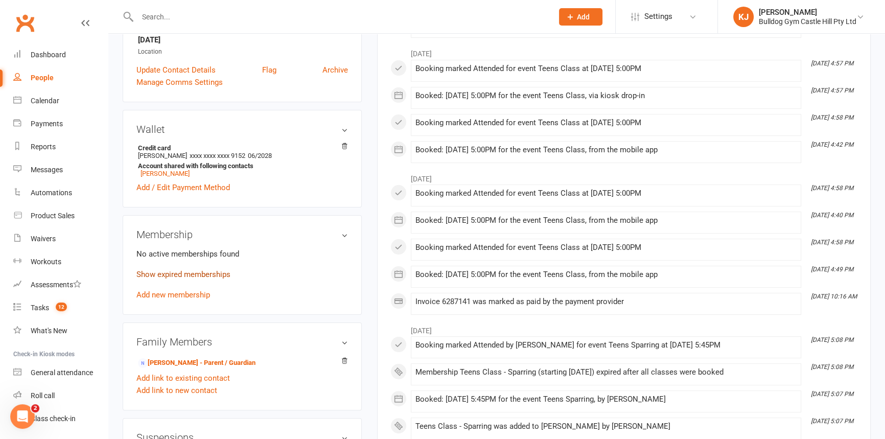
click at [197, 277] on link "Show expired memberships" at bounding box center [183, 274] width 94 height 9
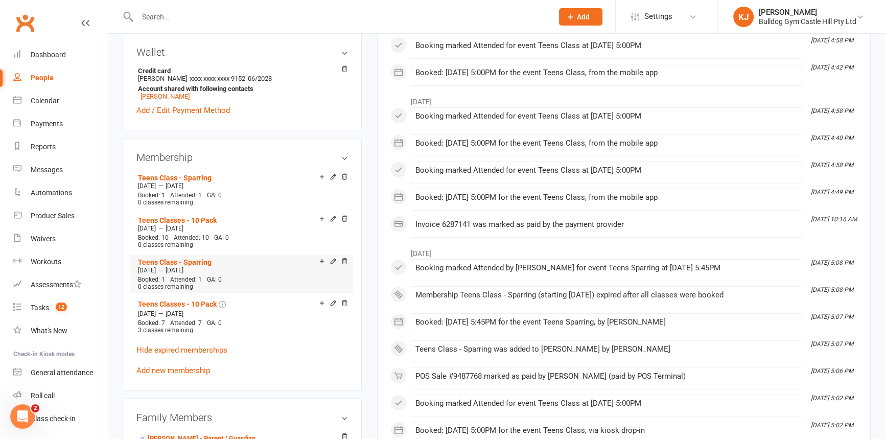
scroll to position [325, 0]
